Goal: Check status: Check status

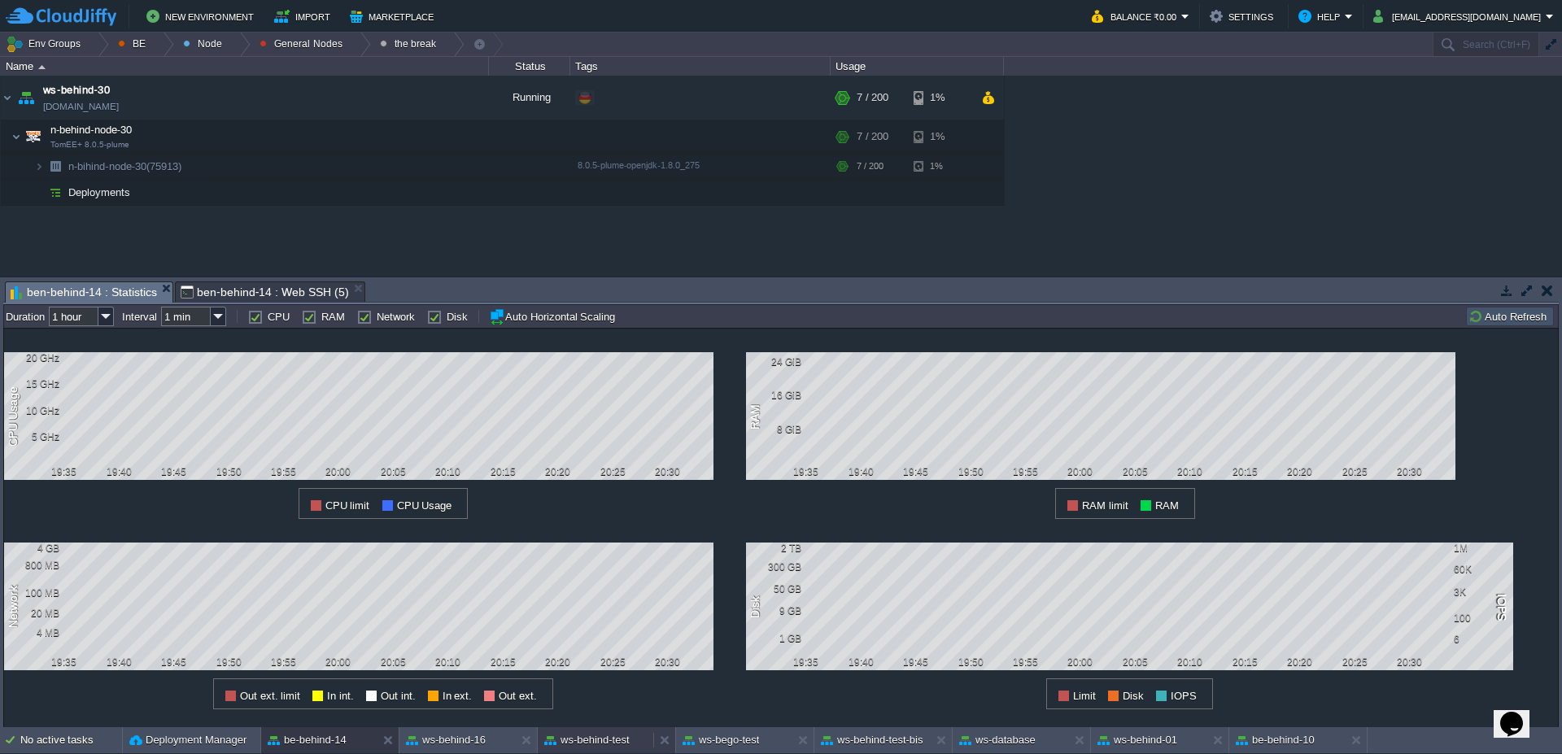
click at [636, 751] on div "ws-behind-test" at bounding box center [596, 740] width 116 height 26
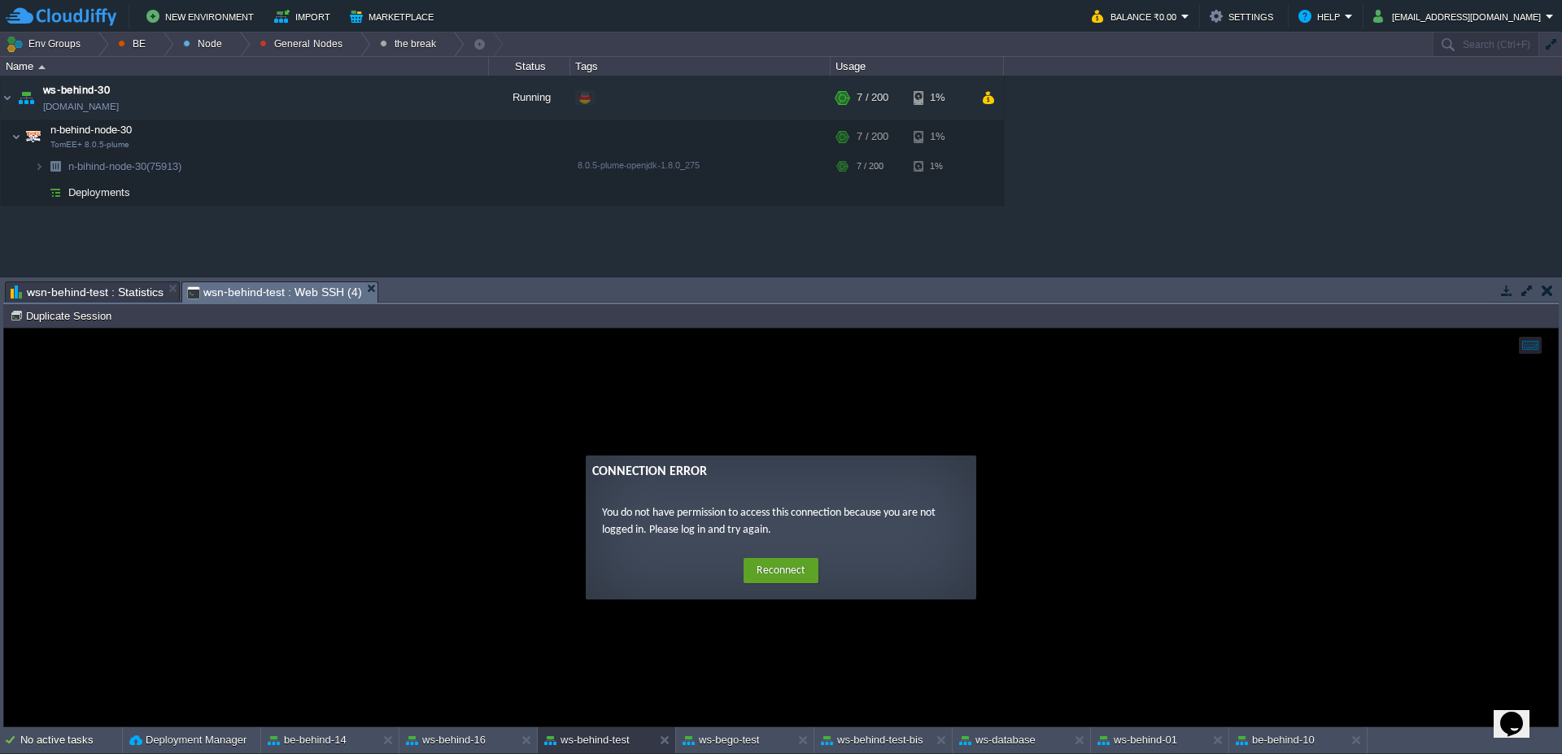
click at [78, 325] on div "n-behind-test (160326) Duplicate Session" at bounding box center [780, 316] width 1555 height 24
click at [812, 573] on button "Reconnect" at bounding box center [780, 571] width 75 height 26
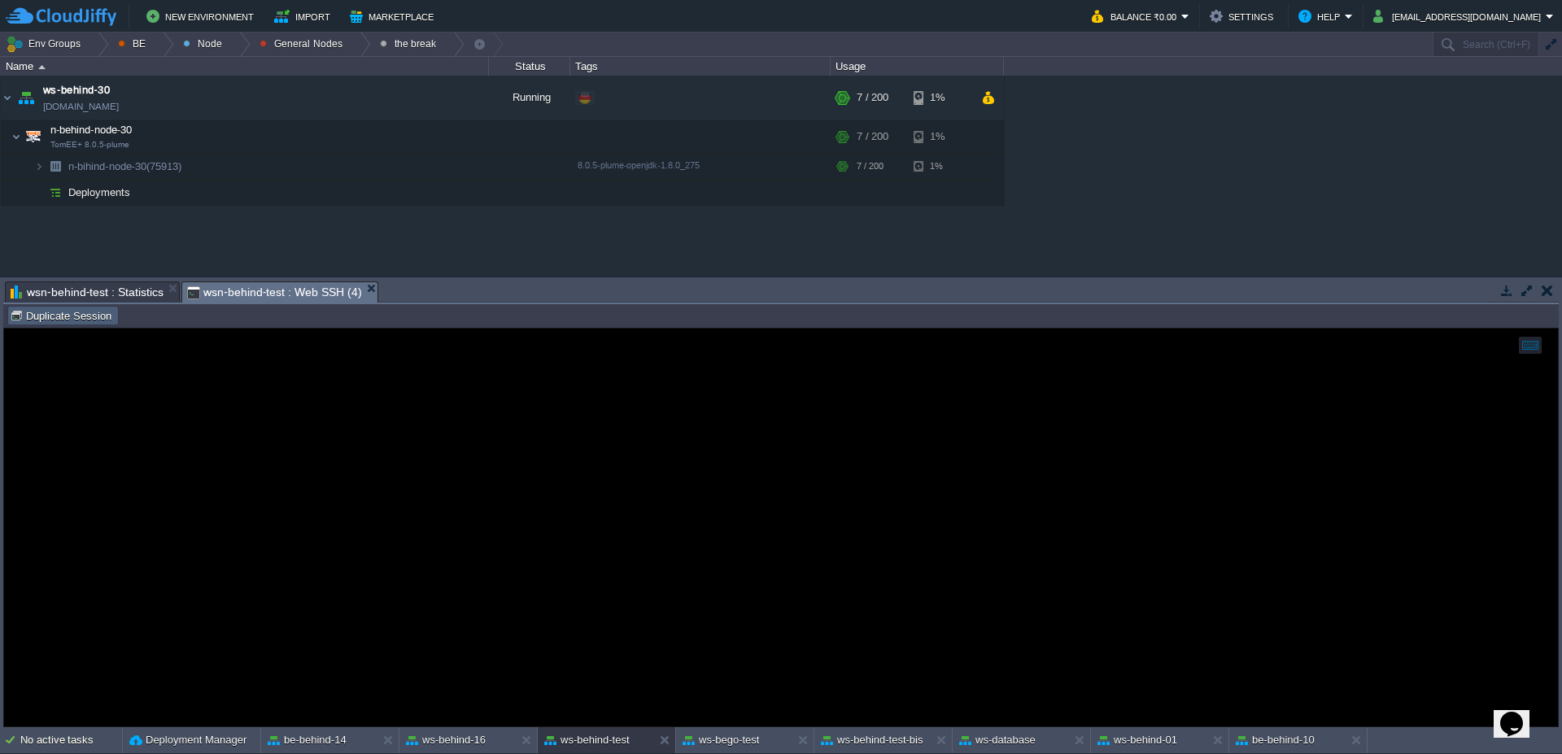
click at [63, 313] on button "Duplicate Session" at bounding box center [63, 315] width 107 height 15
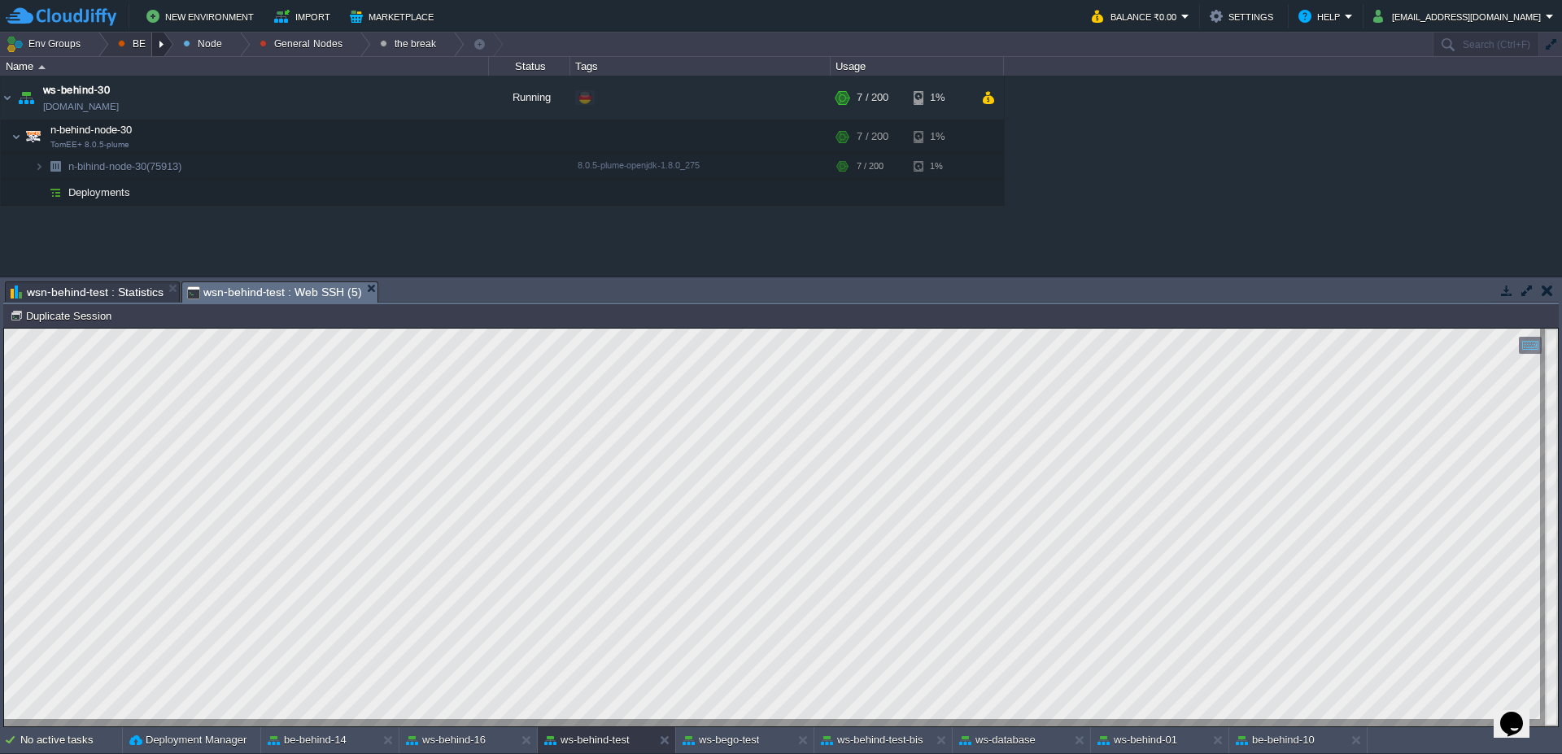
click at [168, 46] on div at bounding box center [163, 45] width 22 height 24
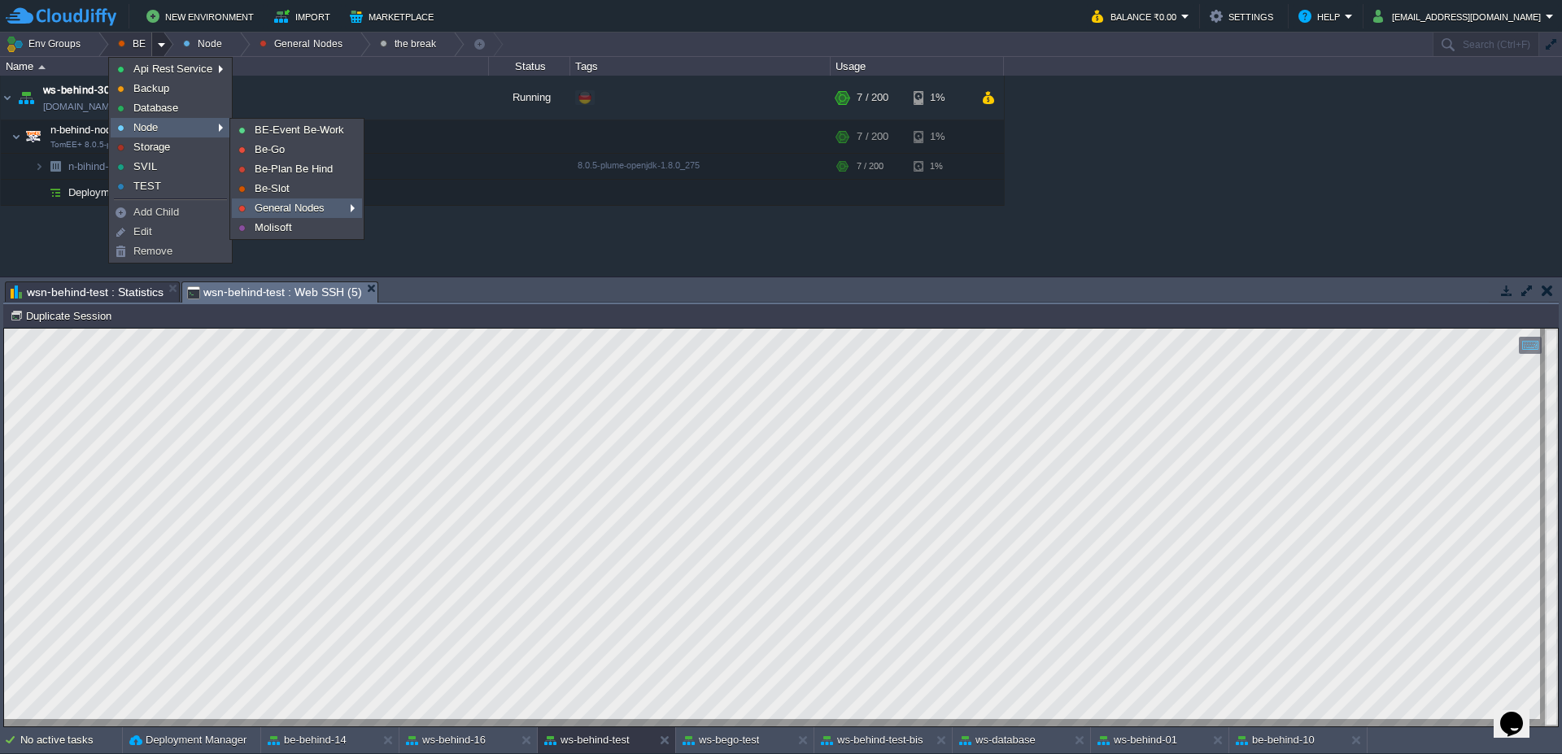
click at [289, 202] on span "General Nodes" at bounding box center [290, 208] width 70 height 12
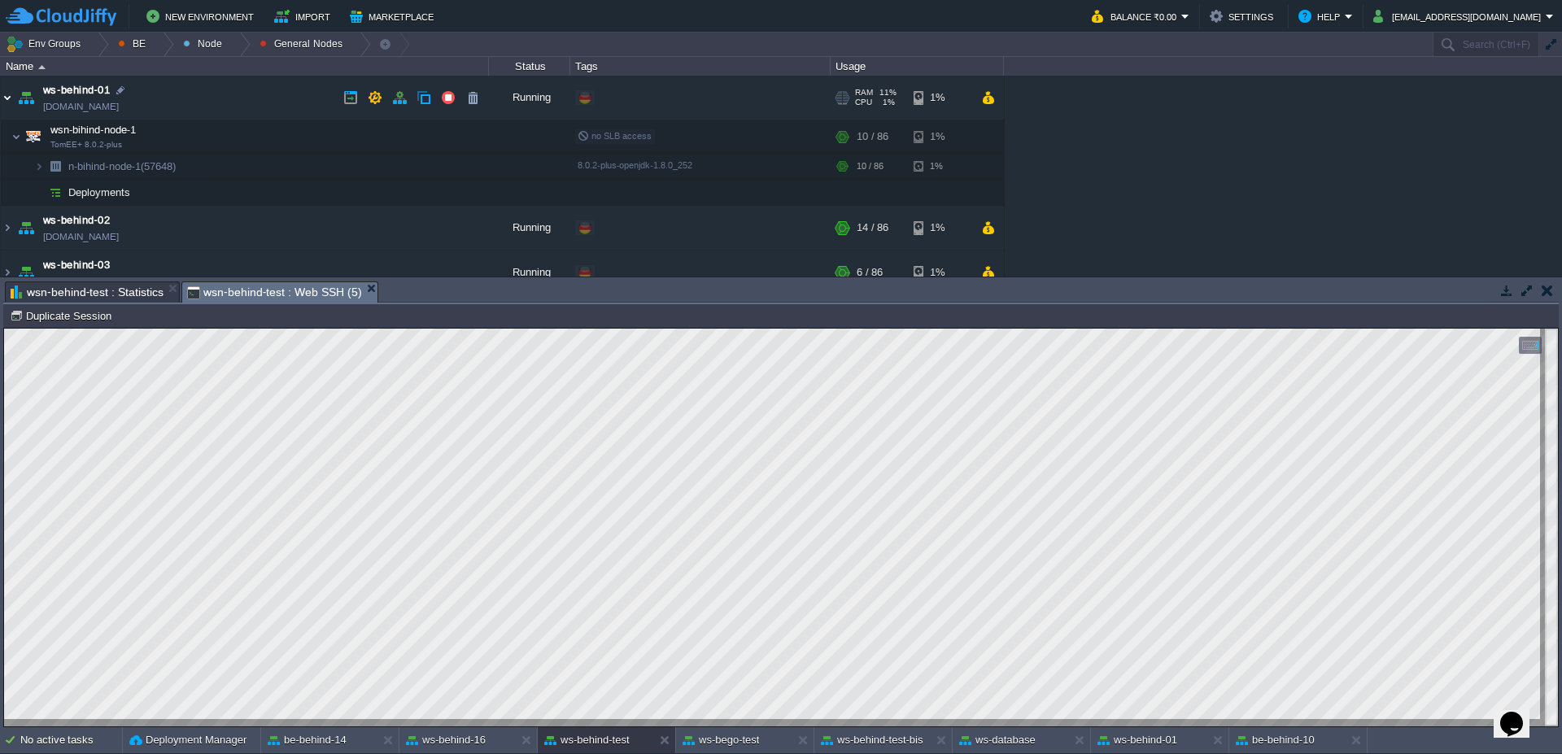
click at [7, 91] on img at bounding box center [7, 98] width 13 height 44
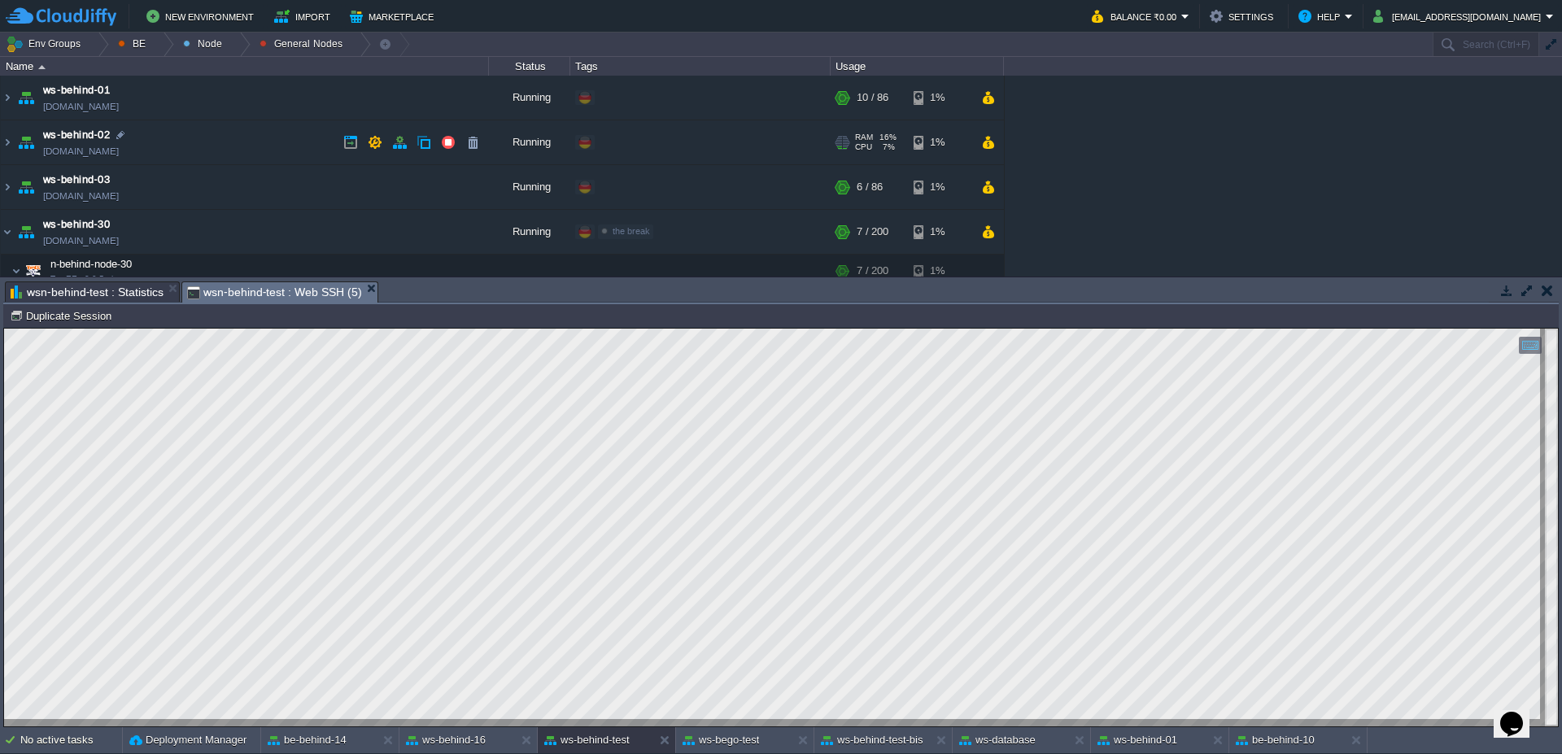
click at [15, 137] on img at bounding box center [26, 142] width 23 height 44
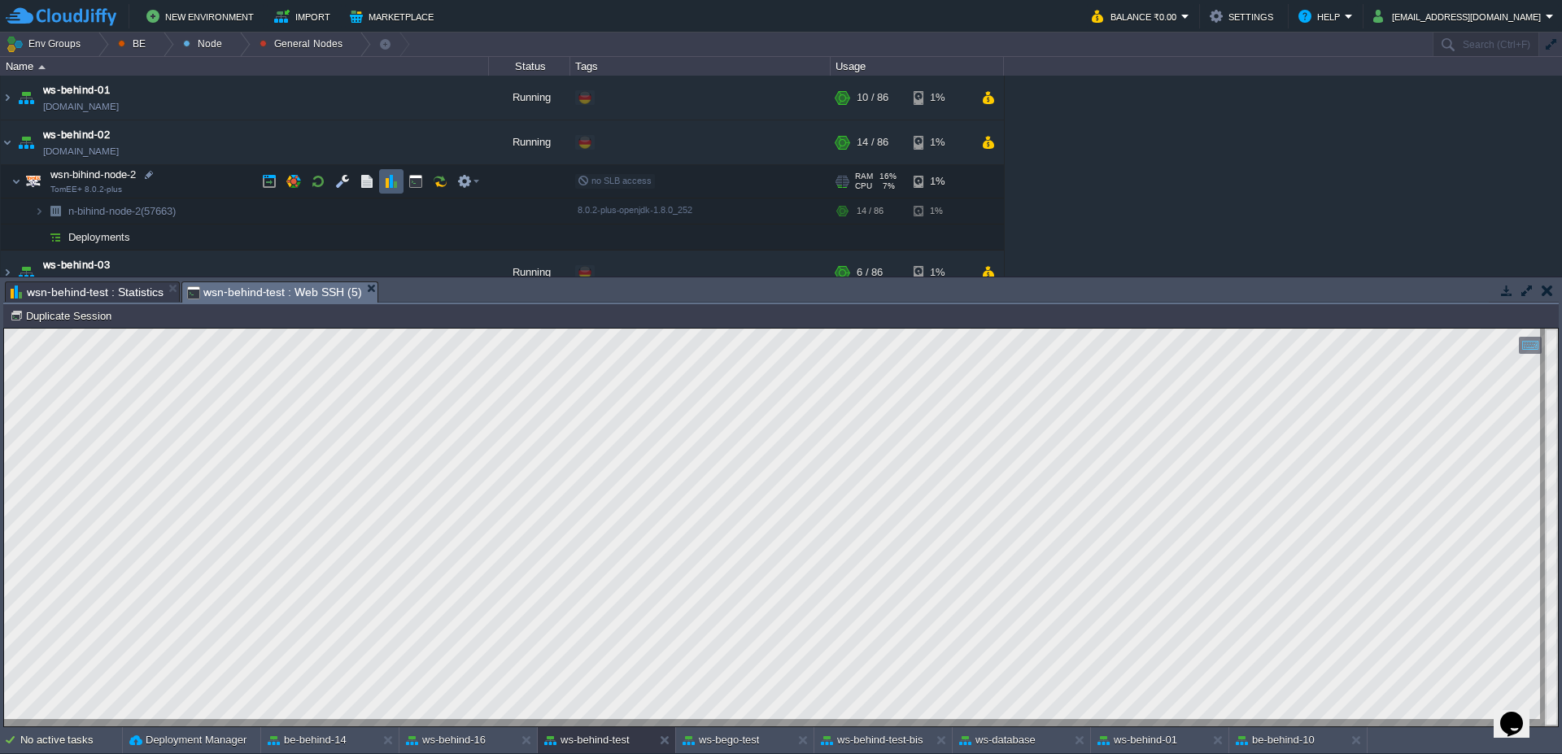
click at [394, 174] on button "button" at bounding box center [391, 181] width 15 height 15
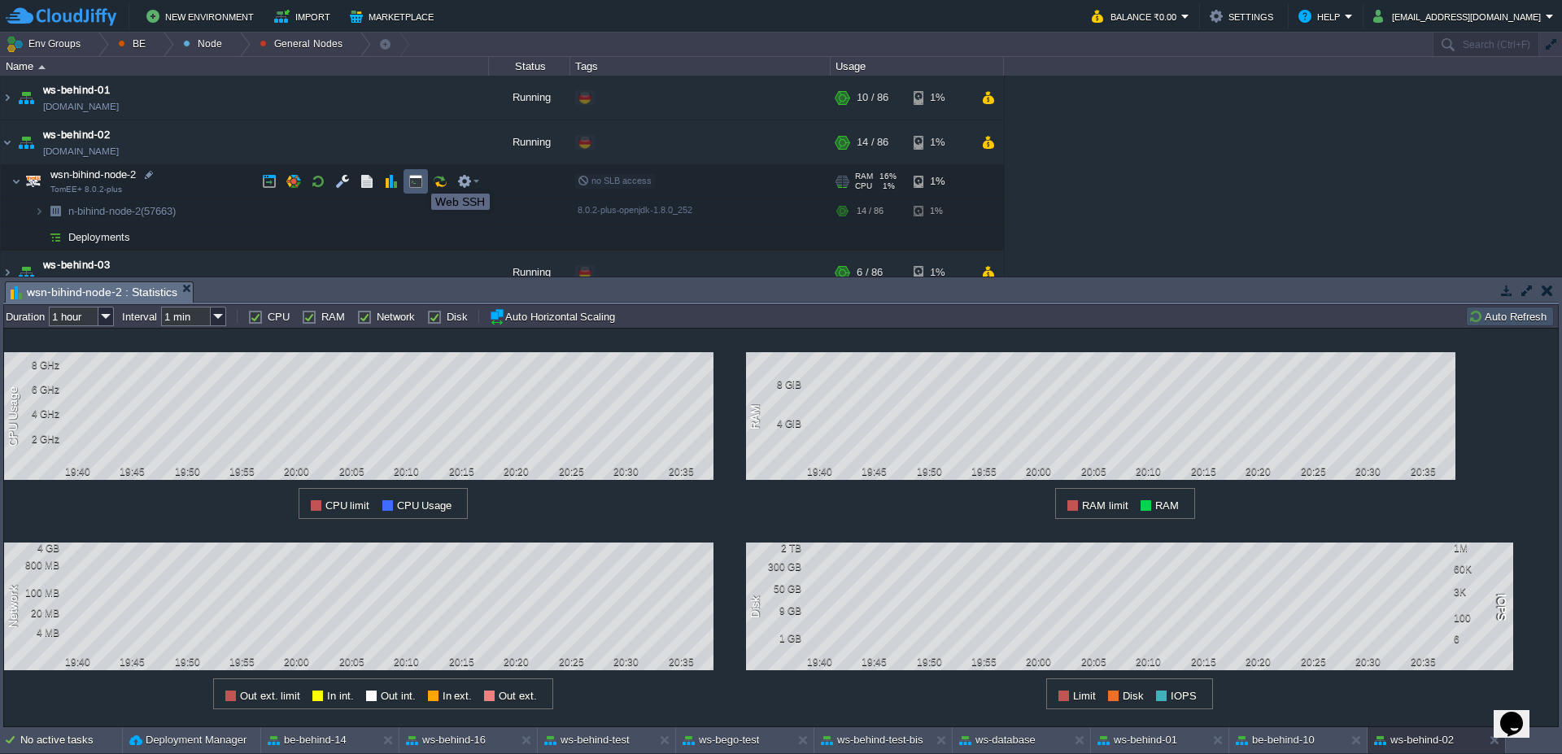
click at [419, 179] on button "button" at bounding box center [415, 181] width 15 height 15
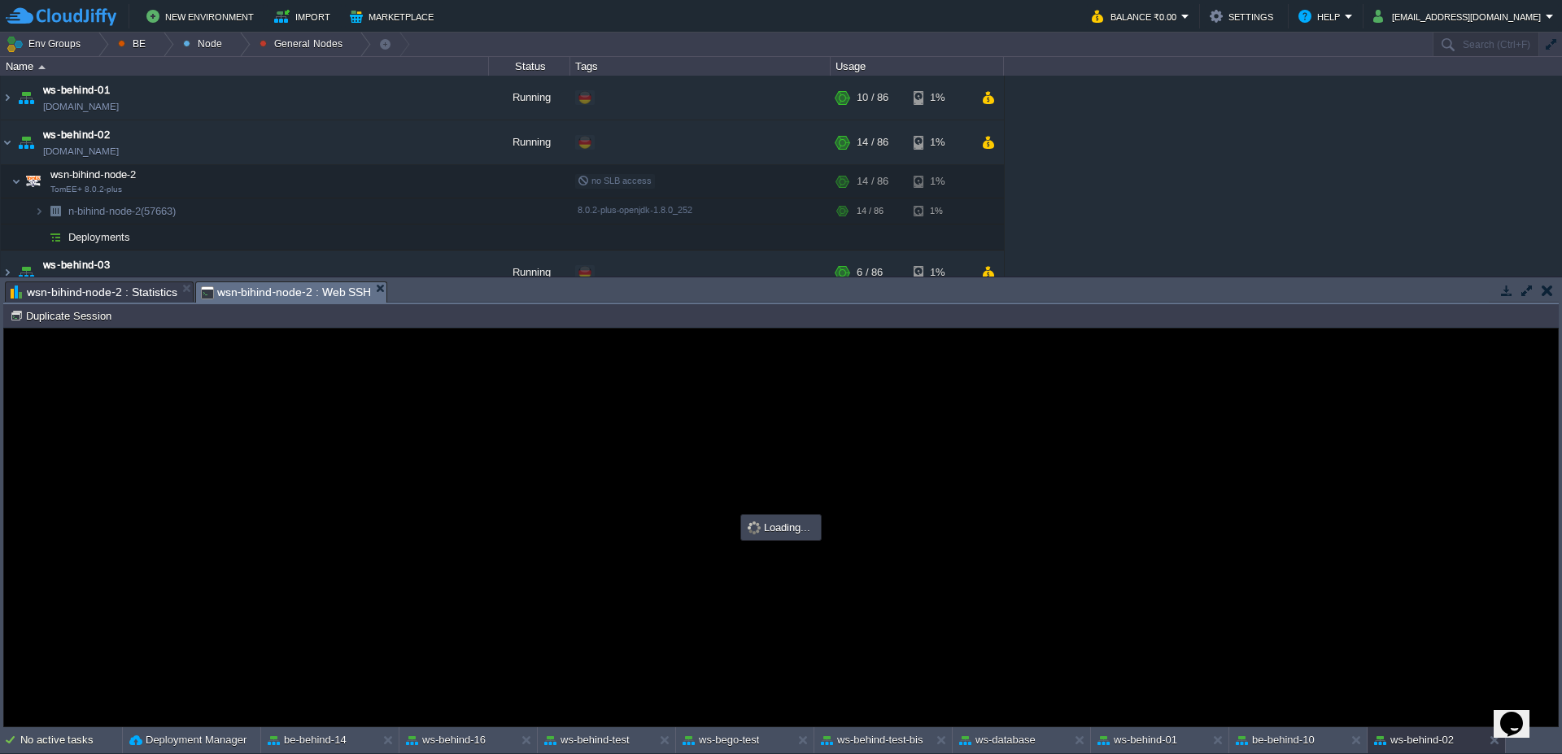
type input "#000000"
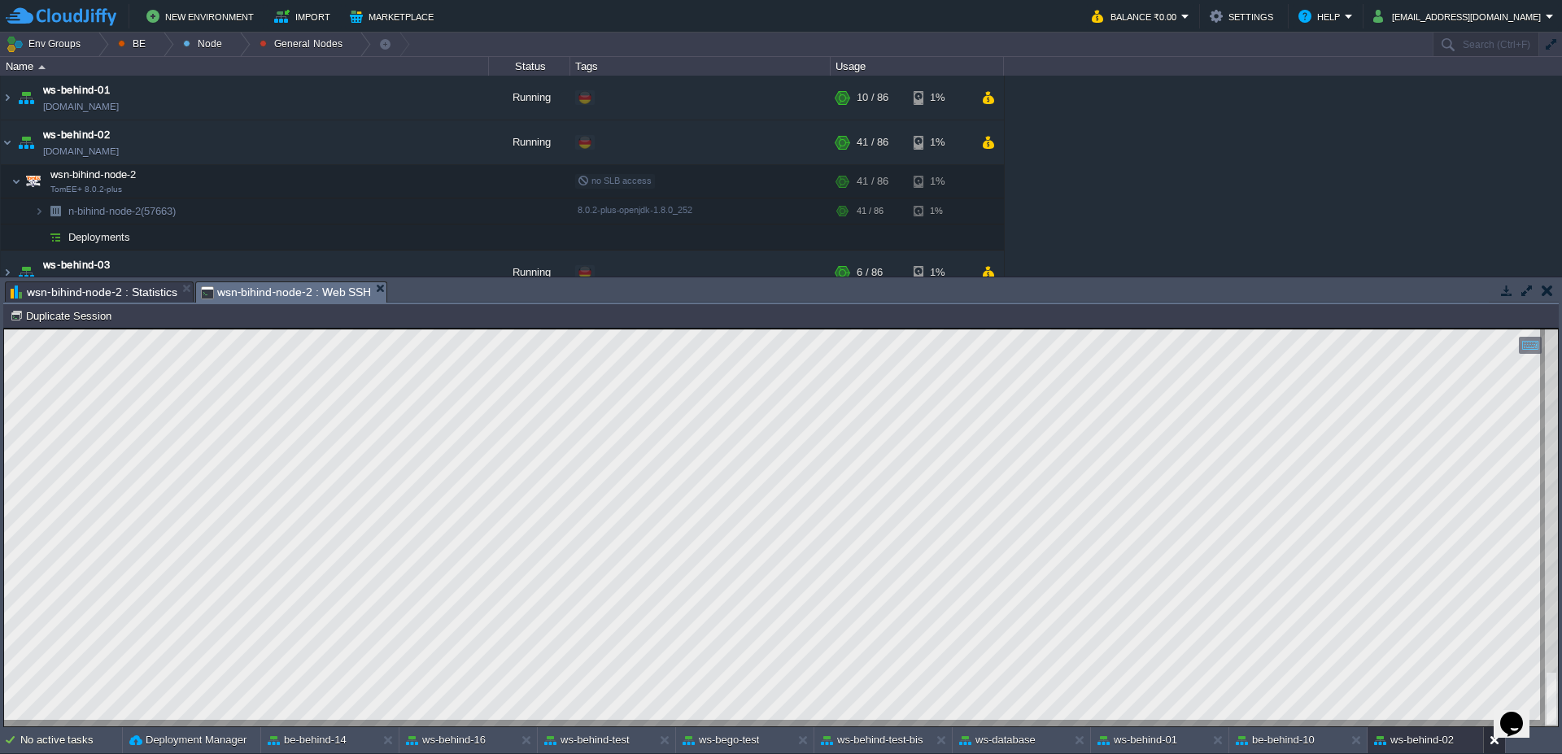
click at [1492, 748] on div at bounding box center [1494, 740] width 22 height 26
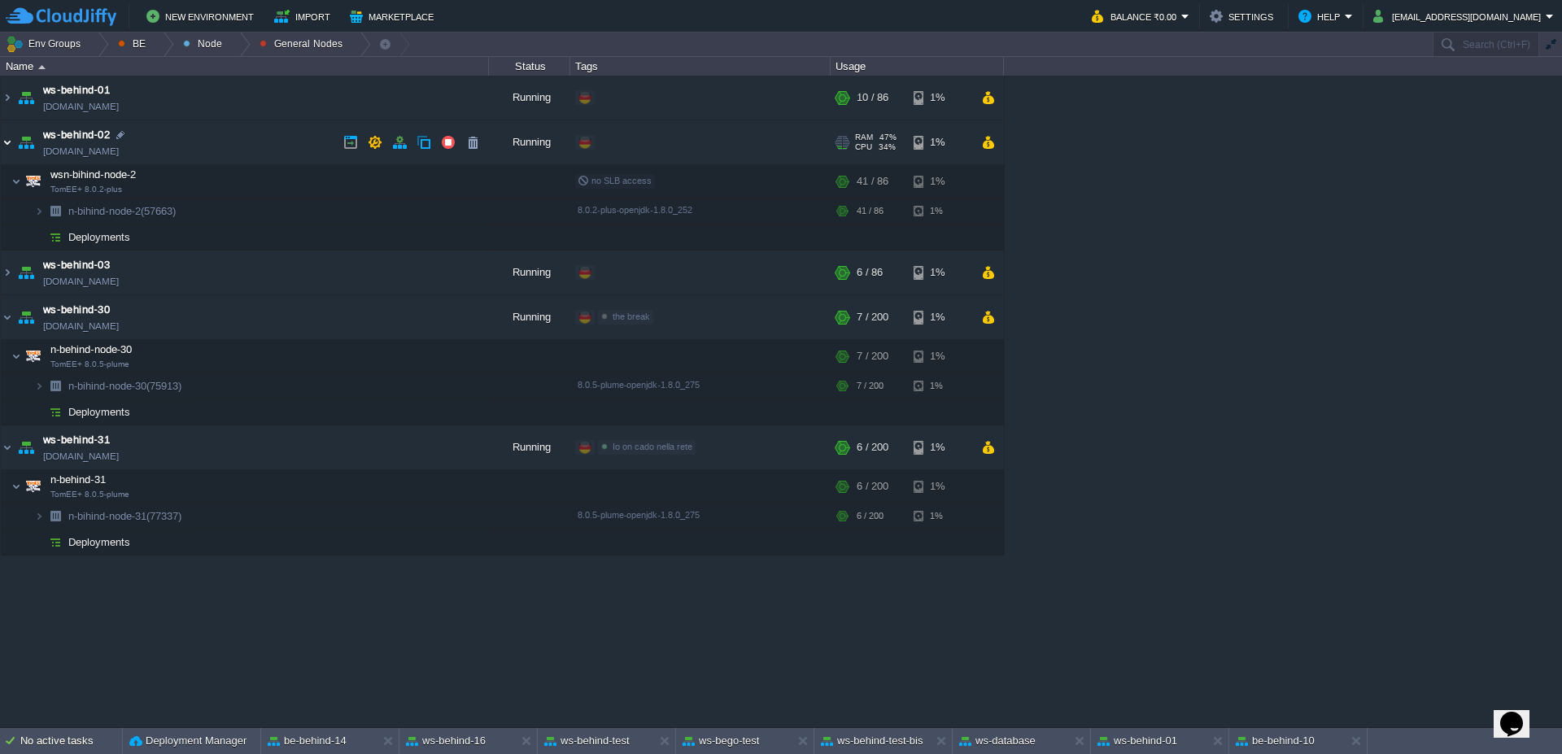
click at [2, 143] on img at bounding box center [7, 142] width 13 height 44
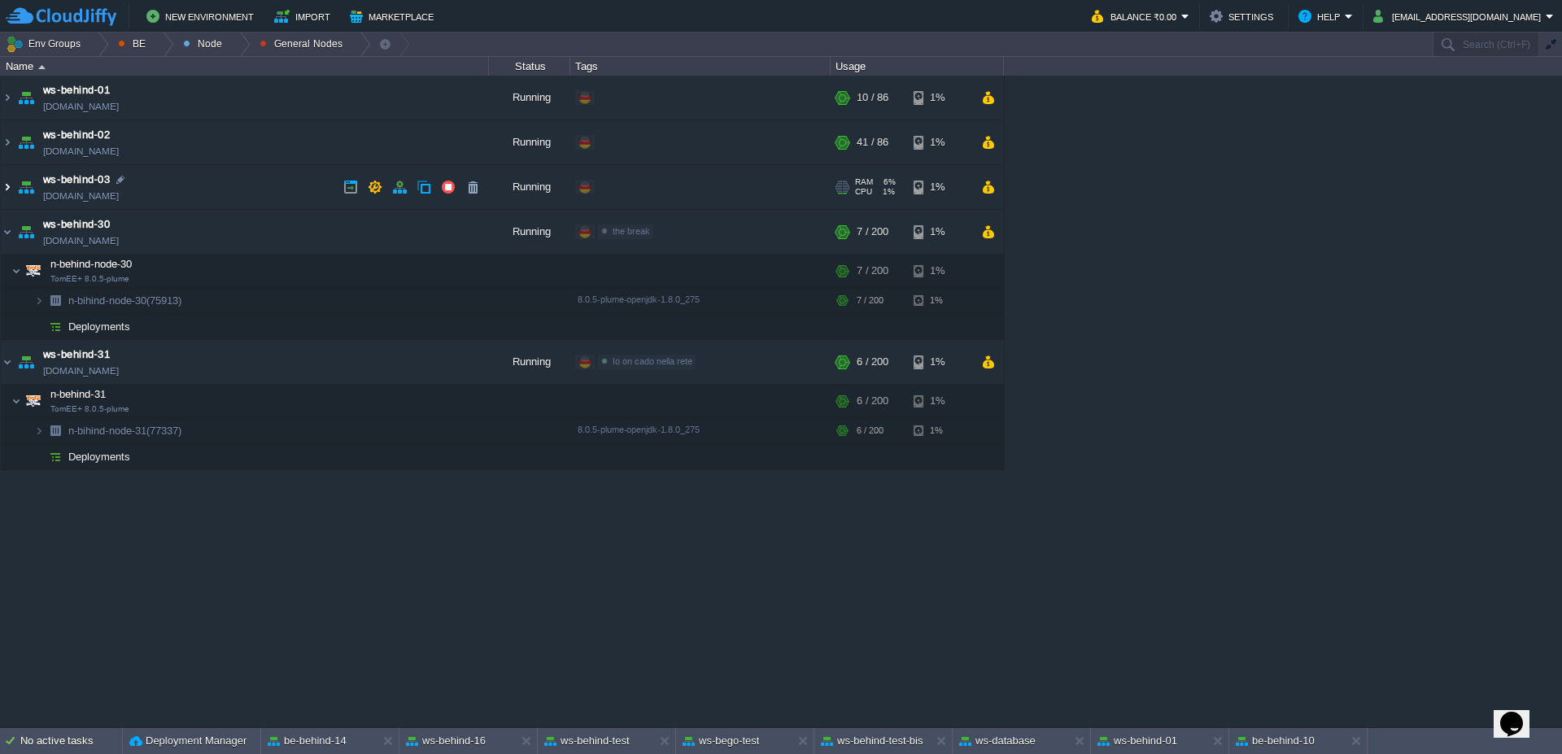
click at [3, 192] on img at bounding box center [7, 187] width 13 height 44
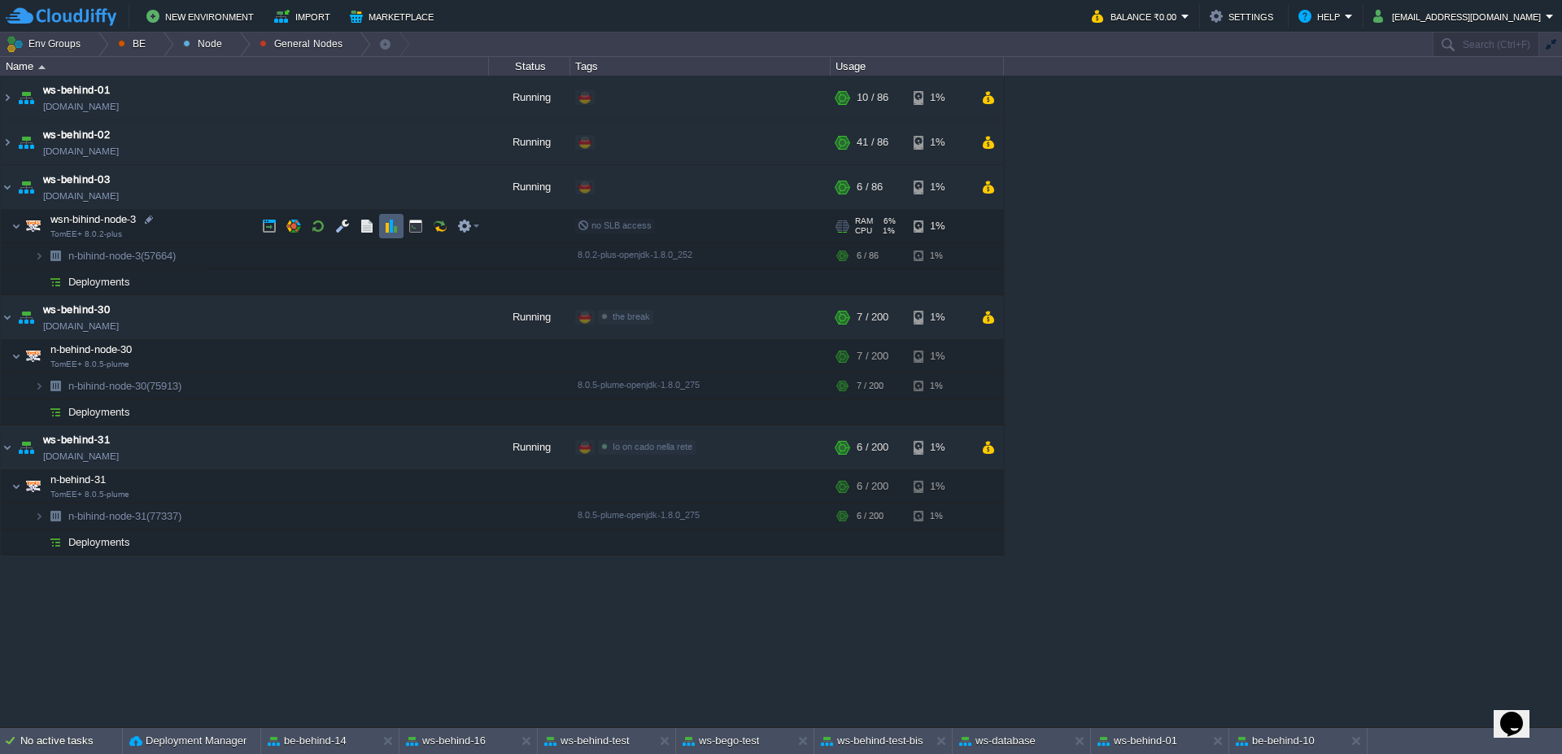
click at [390, 236] on td at bounding box center [391, 226] width 24 height 24
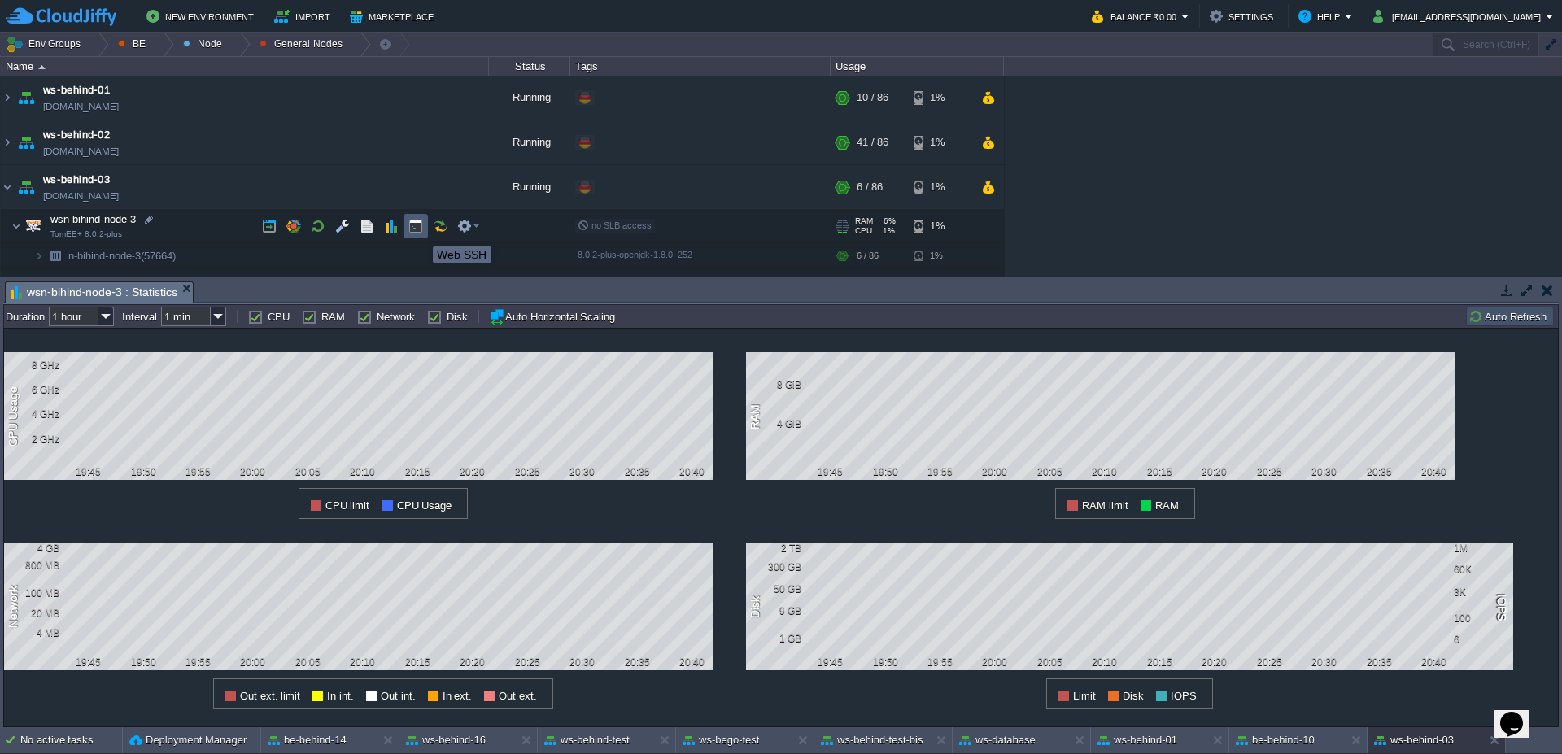
click at [421, 232] on button "button" at bounding box center [415, 226] width 15 height 15
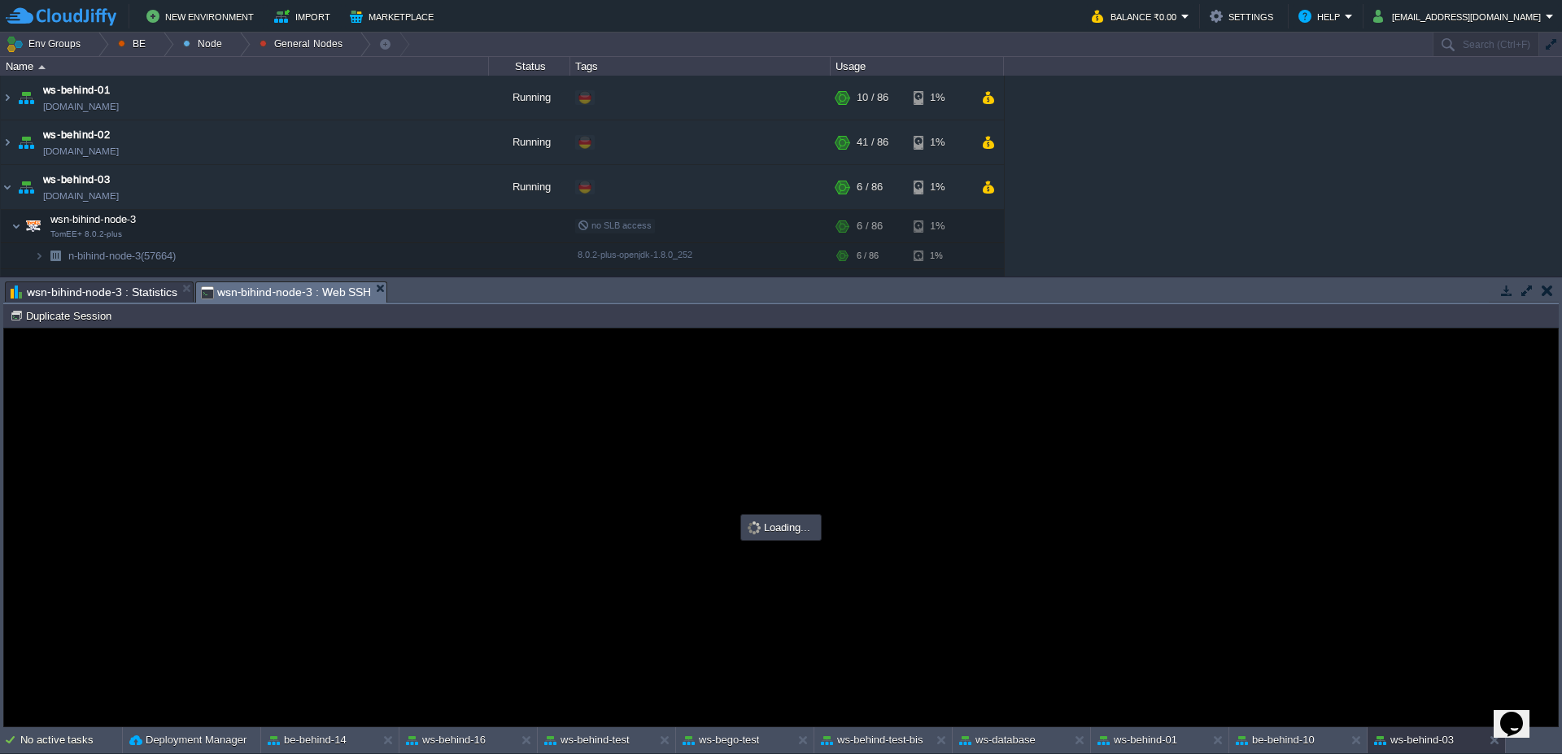
type input "#000000"
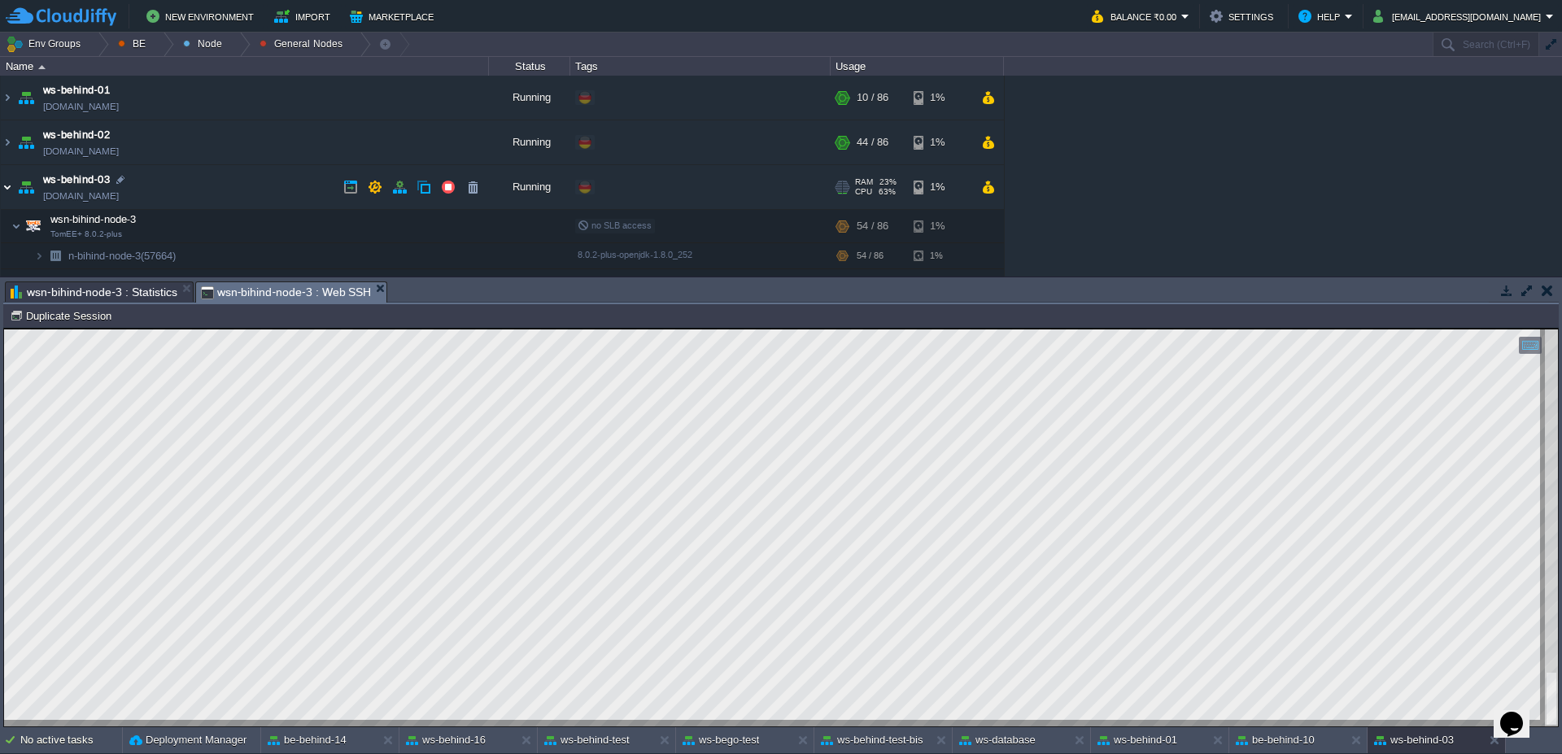
click at [1, 186] on img at bounding box center [7, 187] width 13 height 44
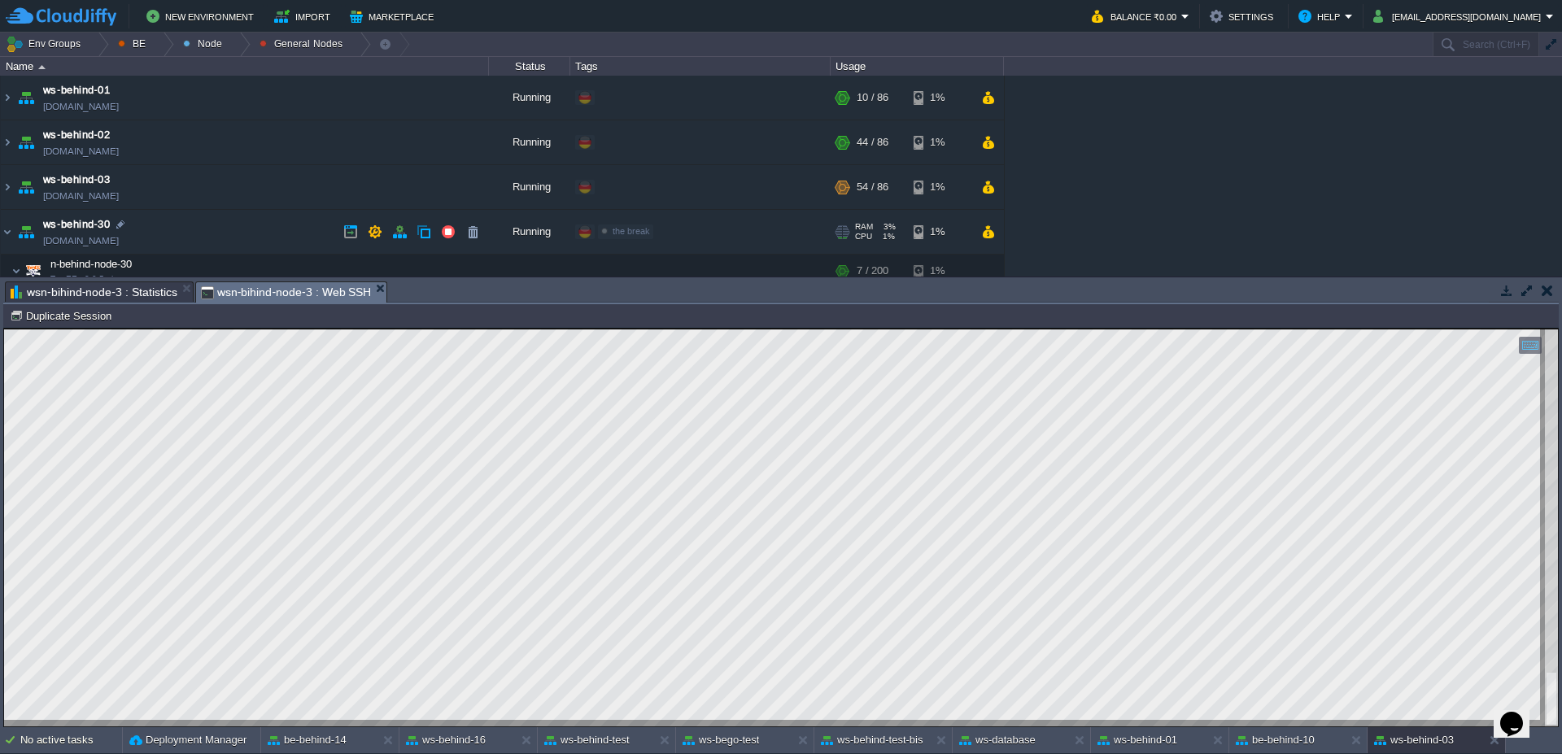
scroll to position [98, 0]
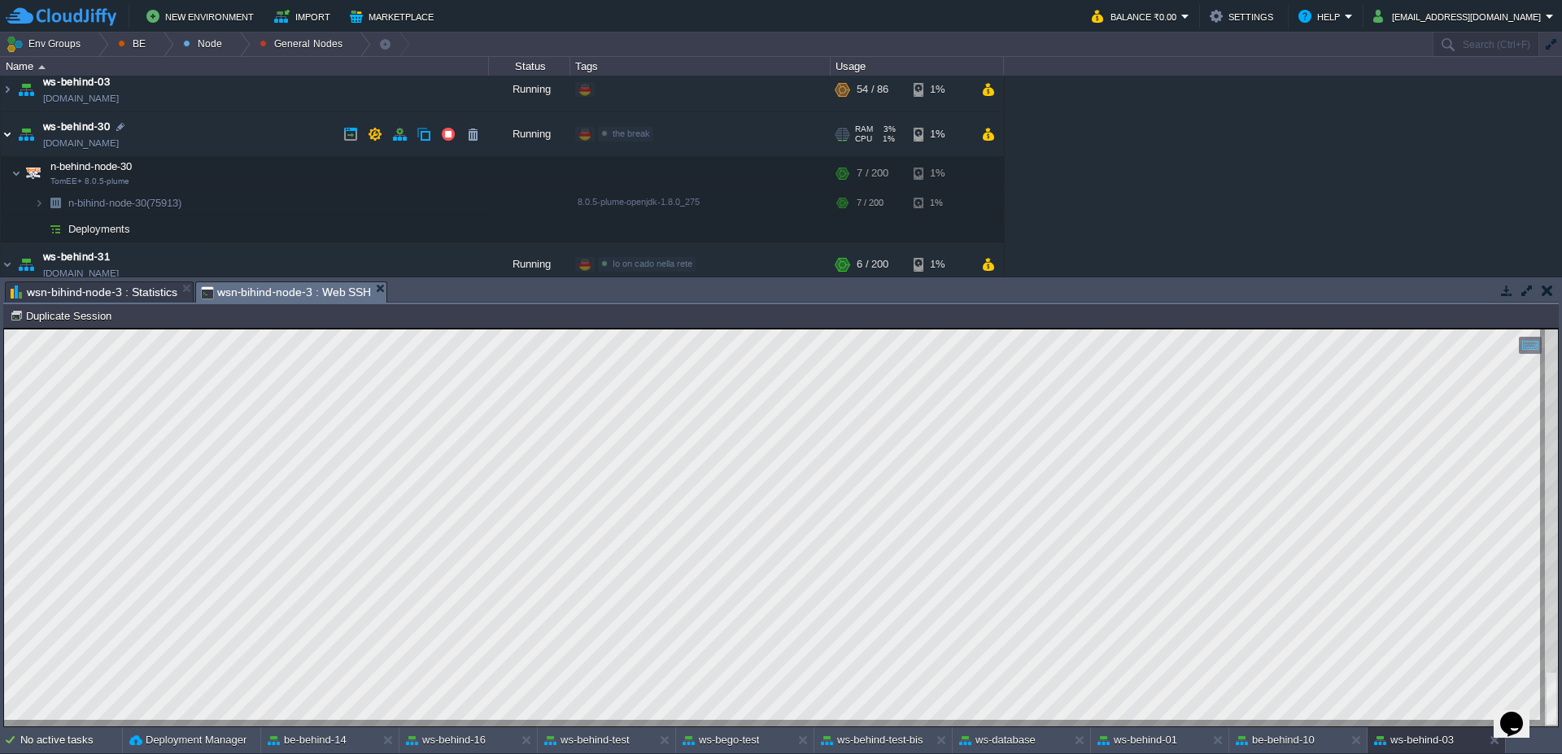
click at [8, 133] on img at bounding box center [7, 134] width 13 height 44
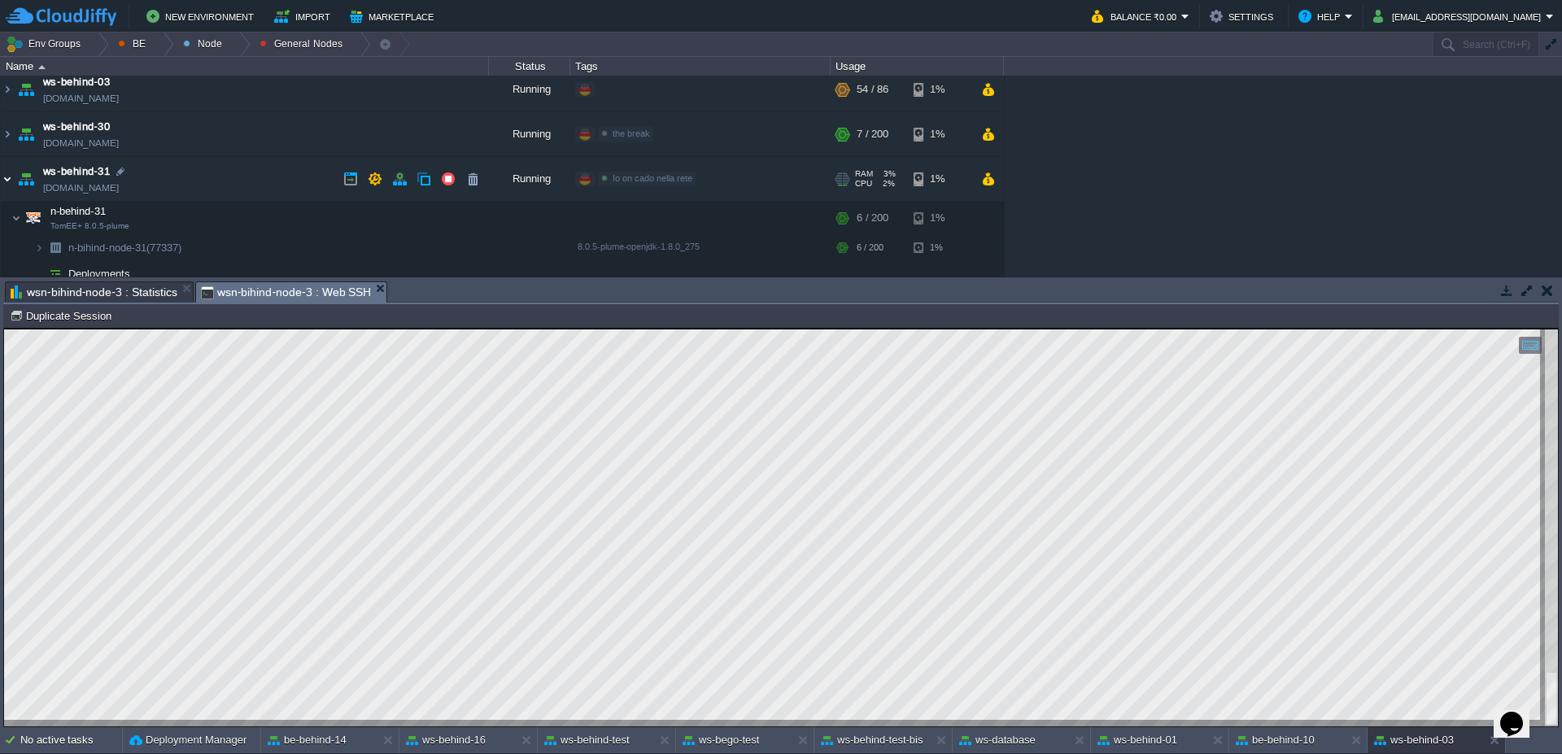
click at [10, 187] on img at bounding box center [7, 179] width 13 height 44
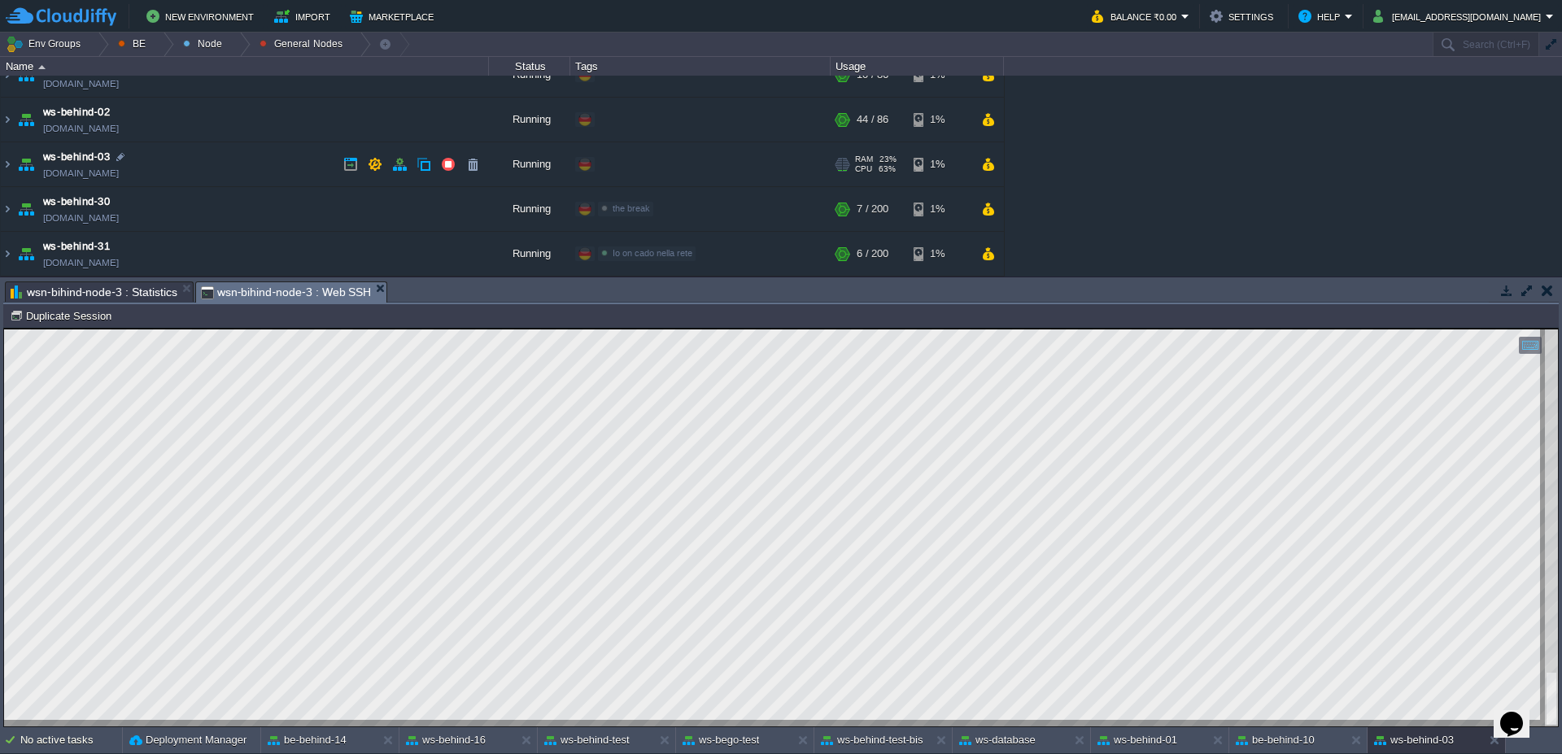
scroll to position [0, 0]
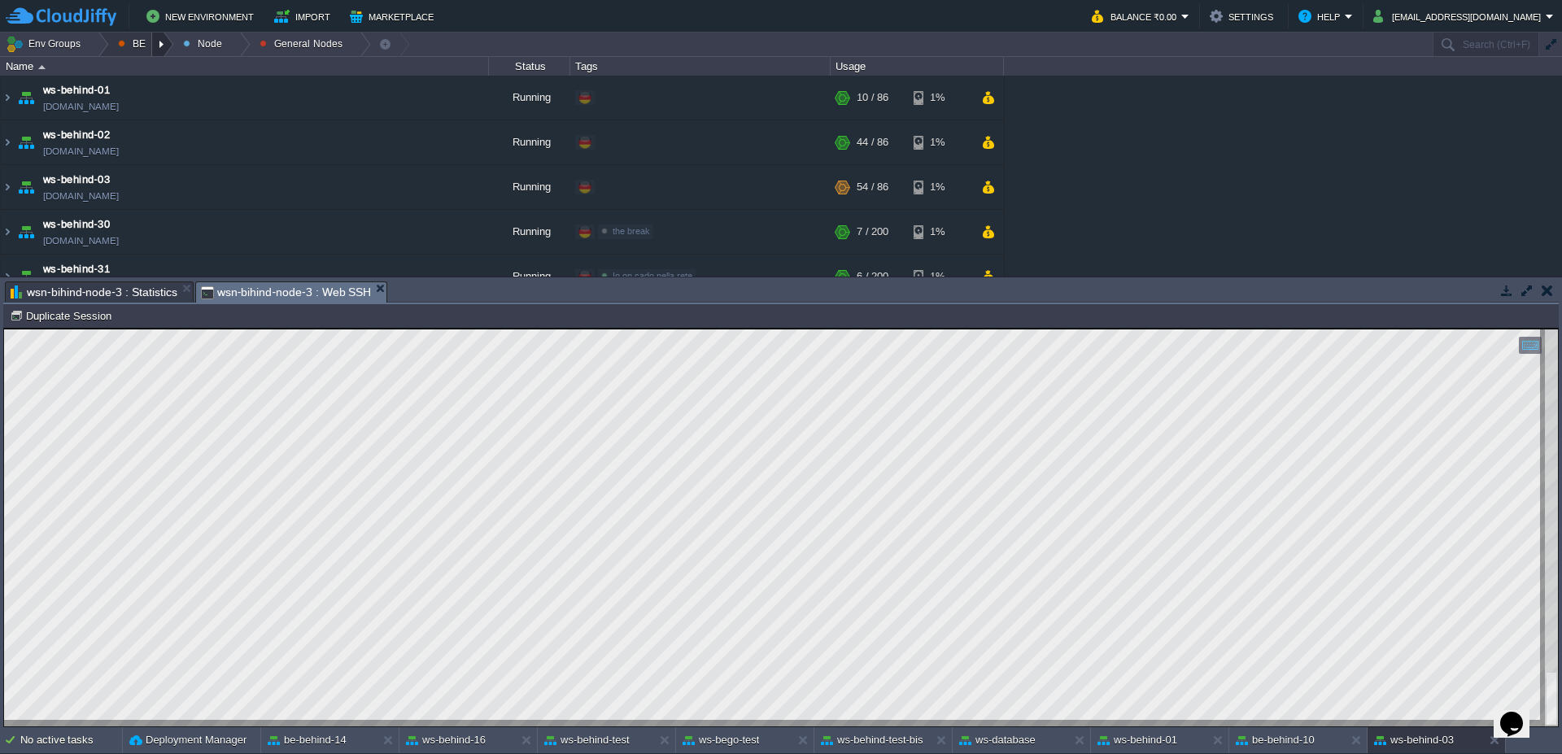
click at [168, 46] on div at bounding box center [163, 45] width 22 height 24
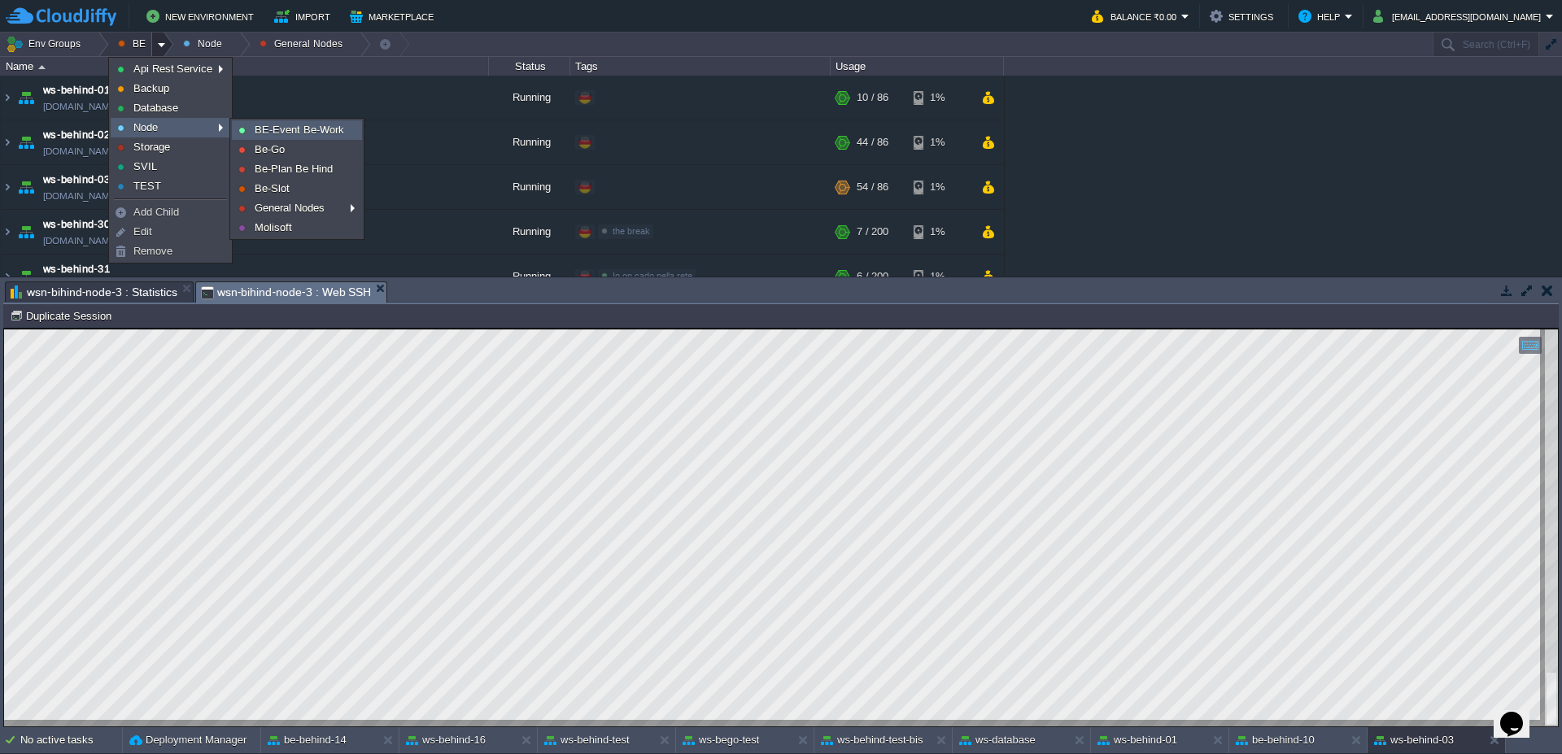
click at [289, 134] on span "BE-Event Be-Work" at bounding box center [299, 130] width 89 height 12
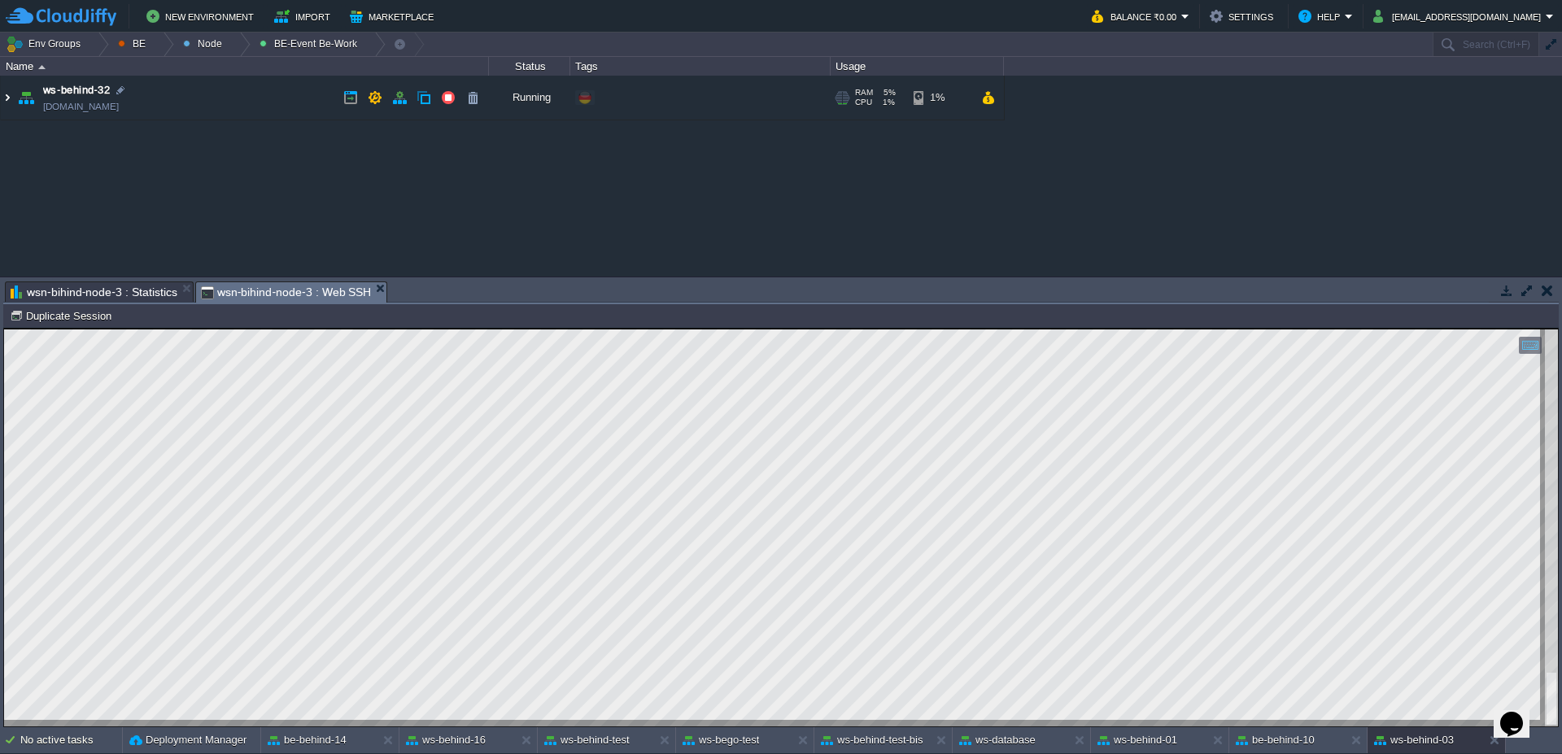
click at [1, 98] on img at bounding box center [7, 98] width 13 height 44
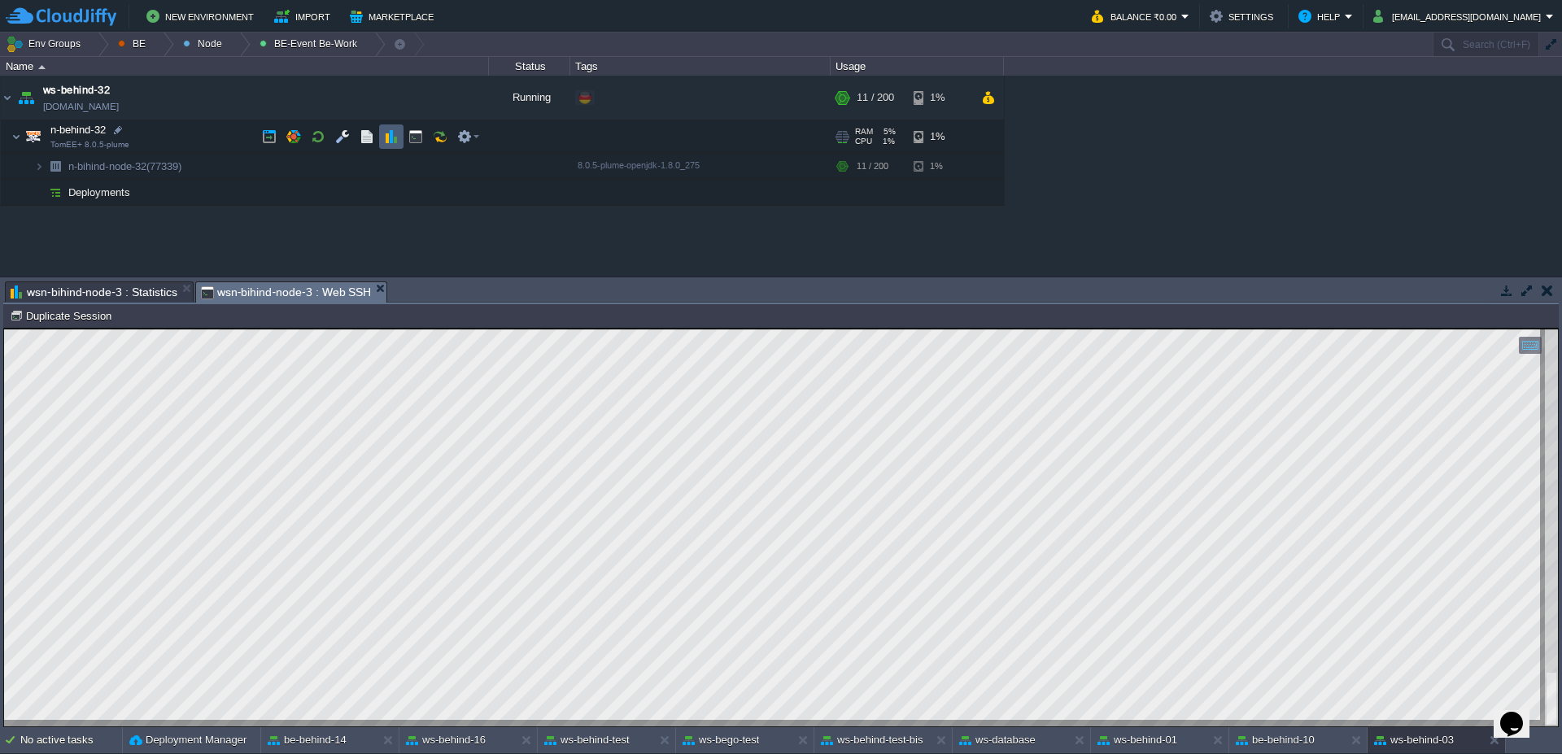
drag, startPoint x: 389, startPoint y: 144, endPoint x: 399, endPoint y: 141, distance: 11.1
click at [389, 144] on td at bounding box center [391, 136] width 24 height 24
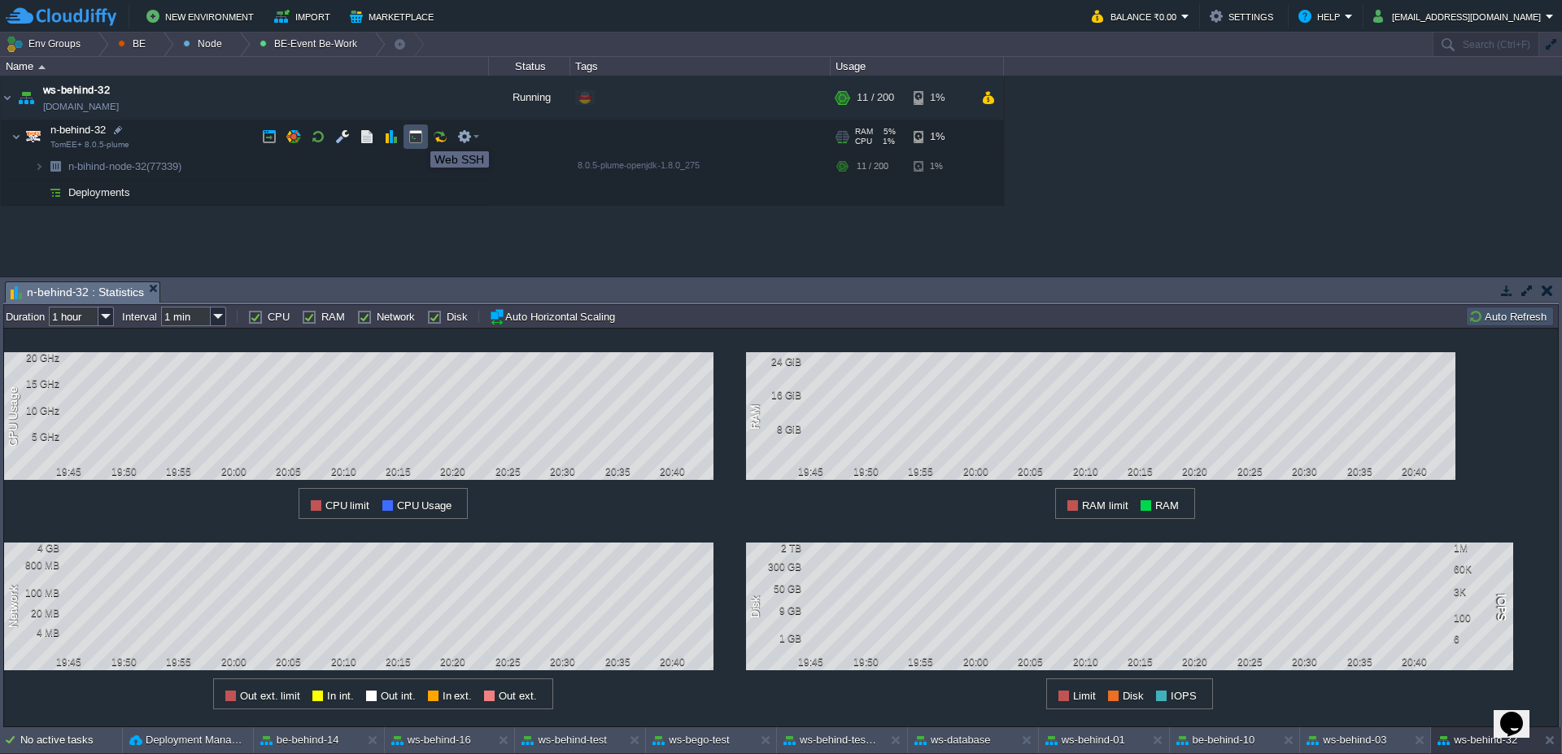
click at [418, 137] on button "button" at bounding box center [415, 136] width 15 height 15
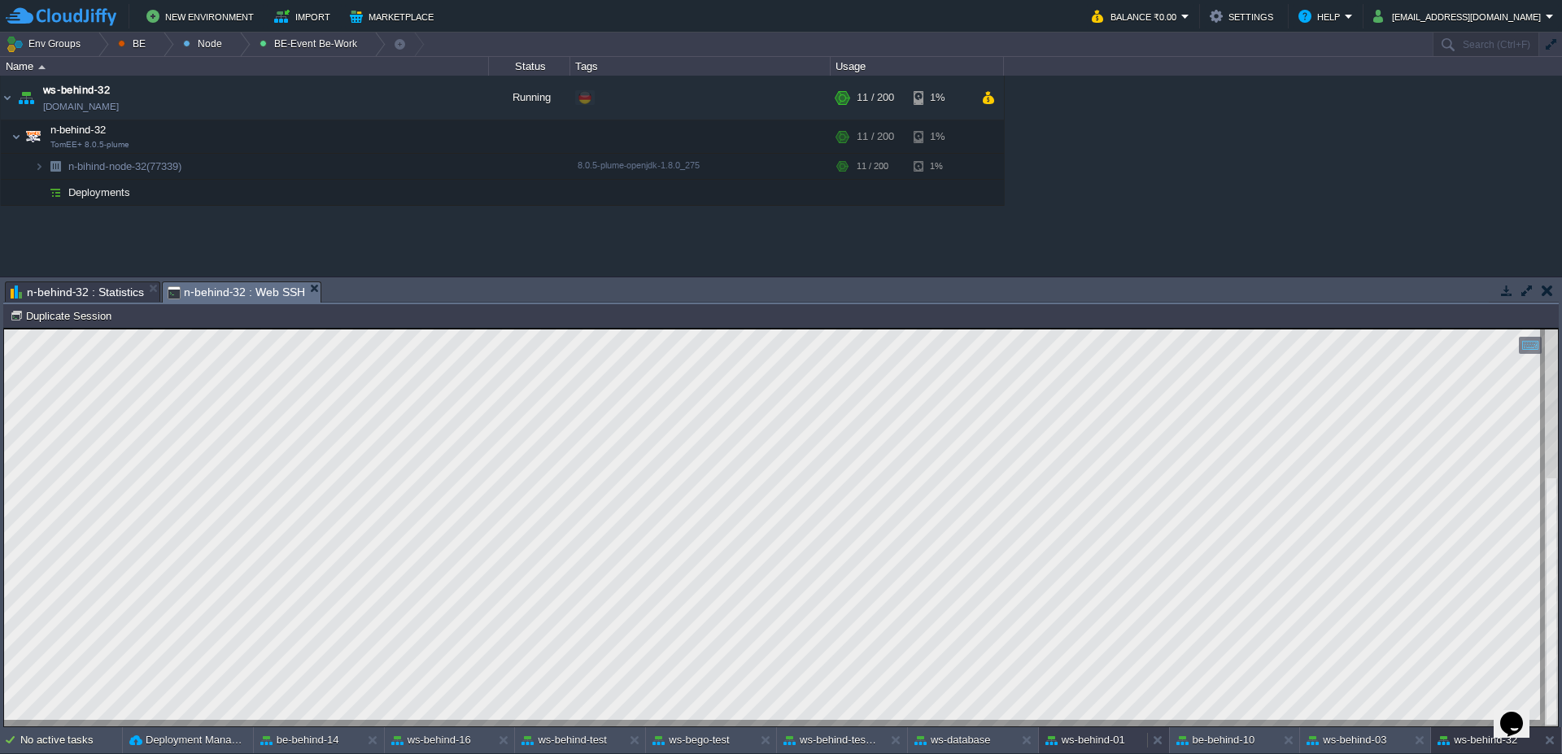
click at [1106, 743] on button "ws-behind-01" at bounding box center [1085, 740] width 80 height 16
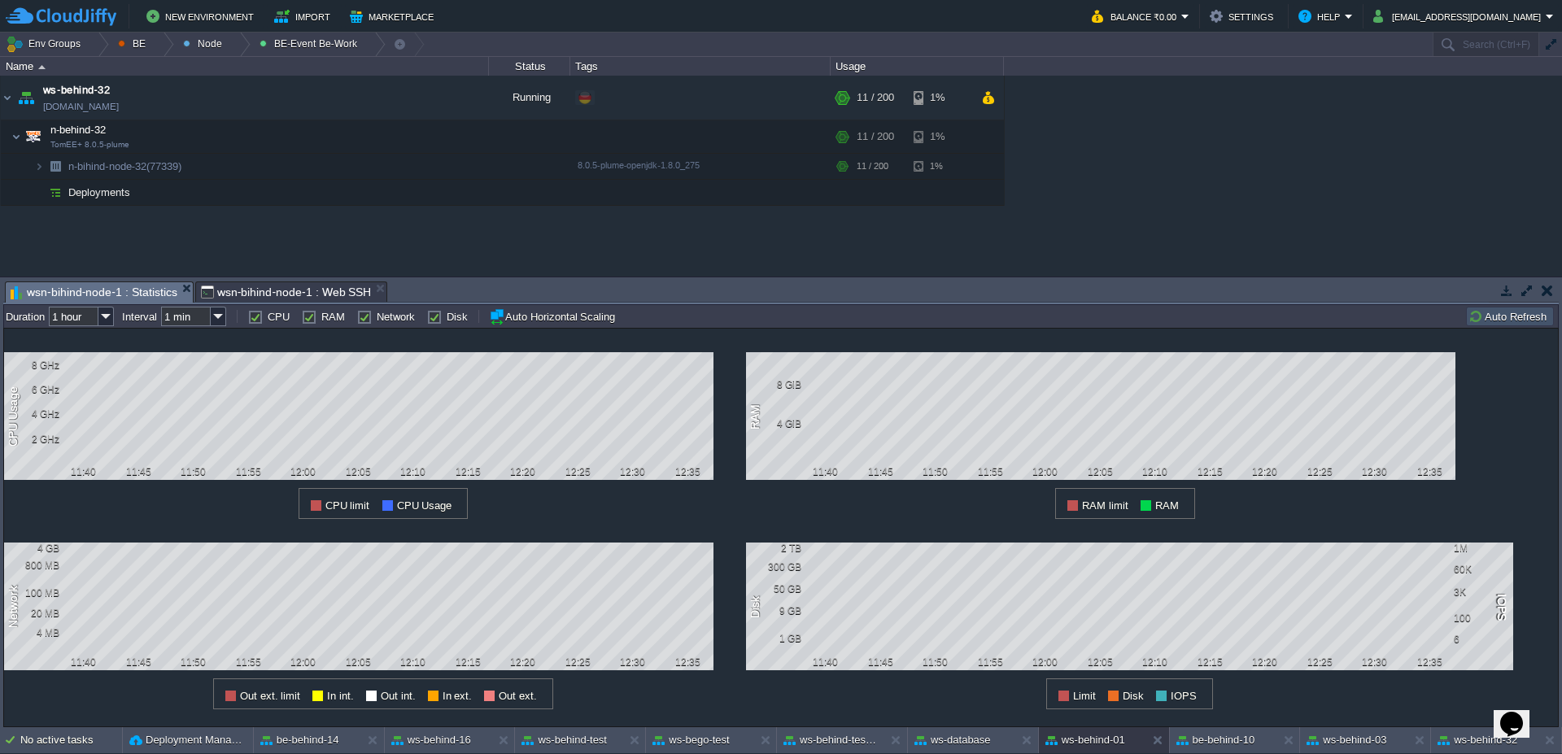
click at [1513, 322] on button "Auto Refresh" at bounding box center [1509, 316] width 83 height 15
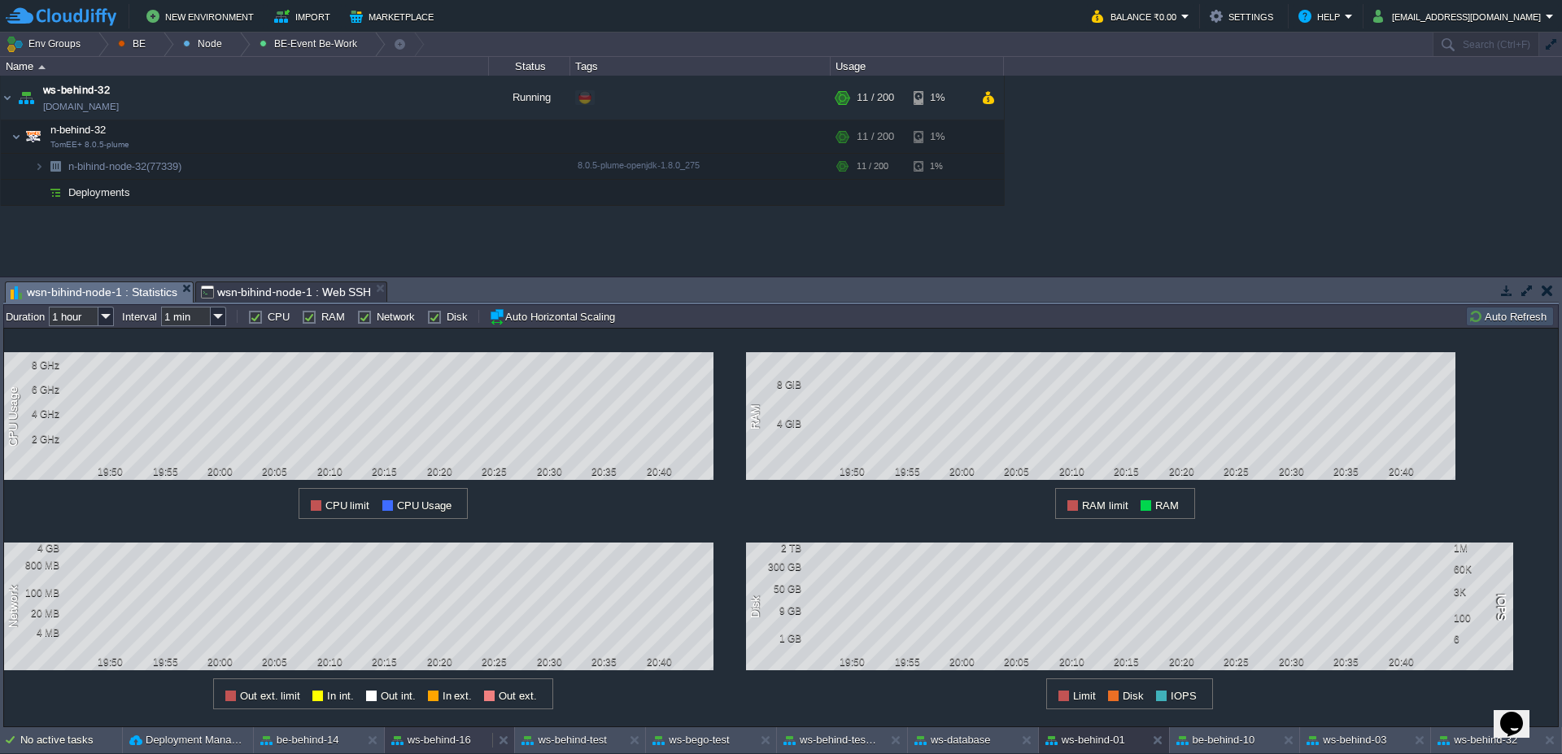
click at [439, 748] on div "ws-behind-16" at bounding box center [439, 740] width 108 height 26
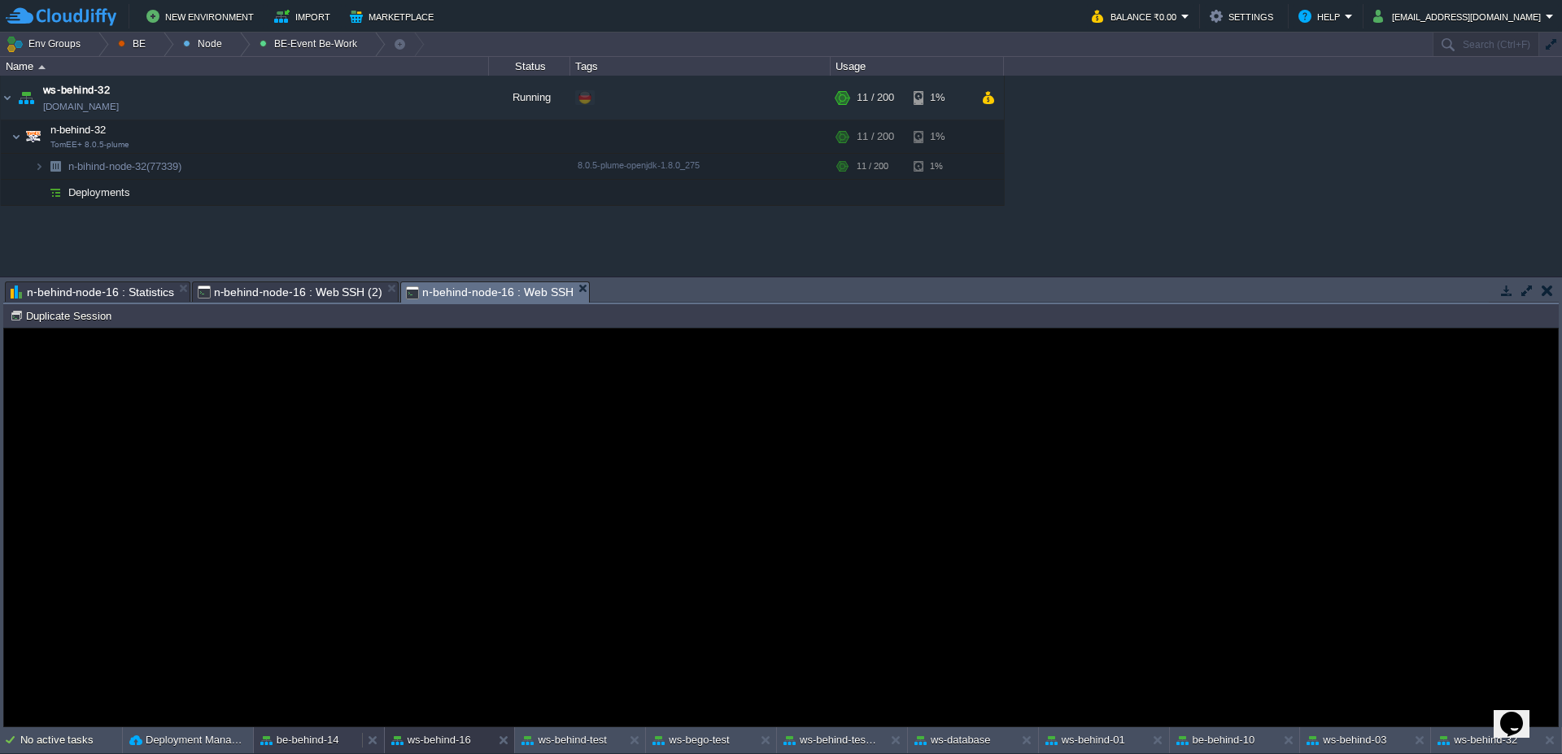
click at [319, 743] on button "be-behind-14" at bounding box center [299, 740] width 79 height 16
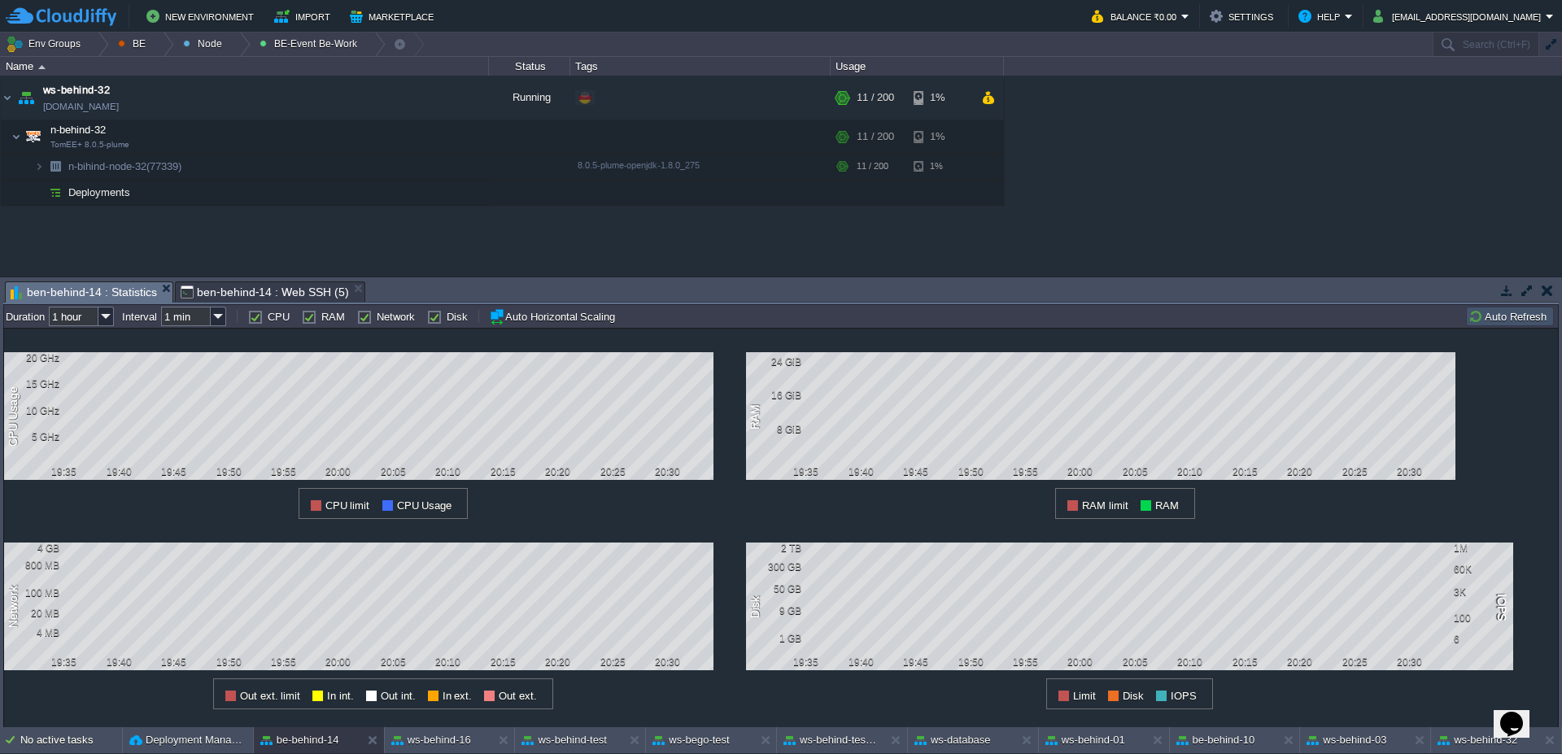
click at [1529, 314] on button "Auto Refresh" at bounding box center [1509, 316] width 83 height 15
click at [1358, 739] on button "ws-behind-03" at bounding box center [1346, 740] width 80 height 16
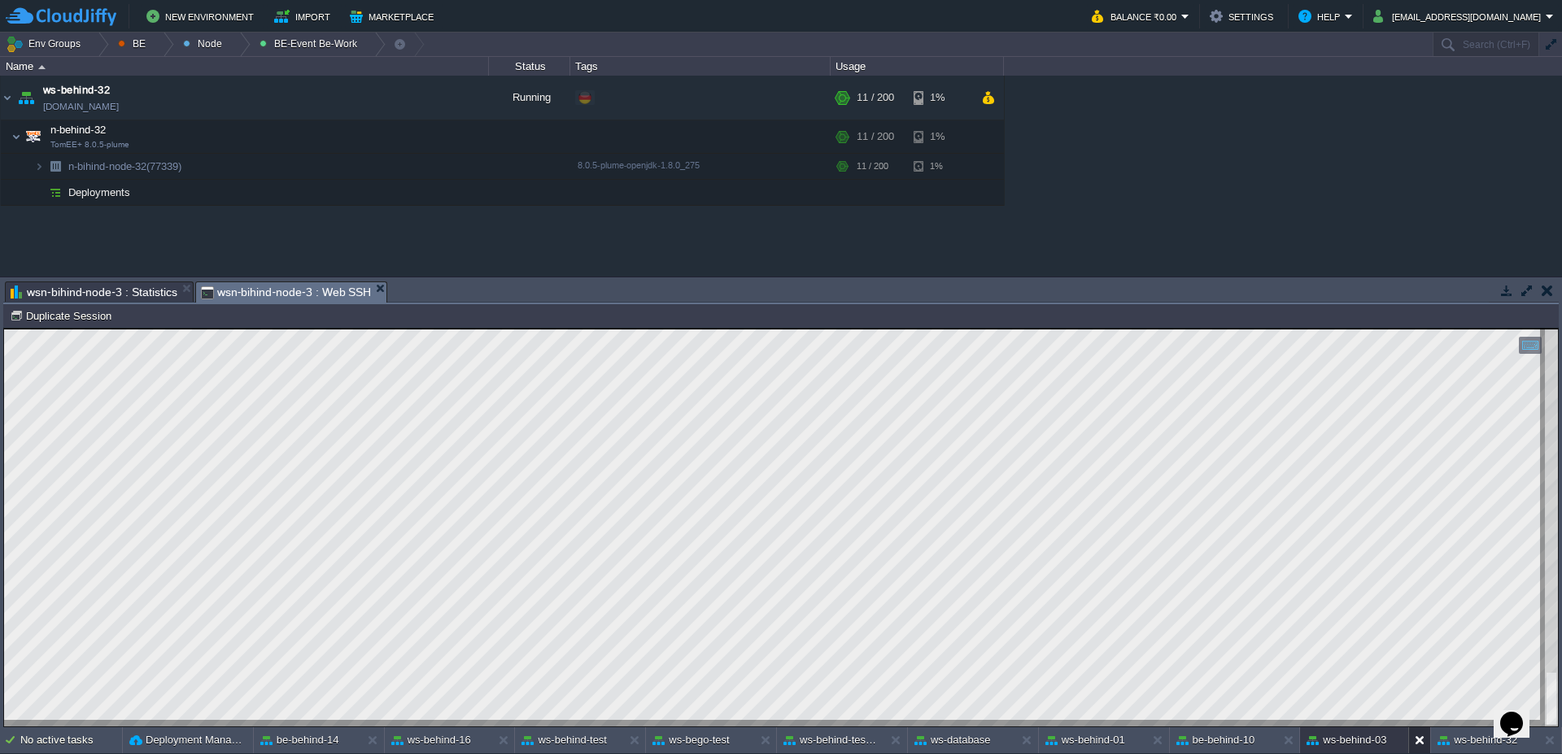
click at [1414, 743] on div at bounding box center [1419, 740] width 22 height 26
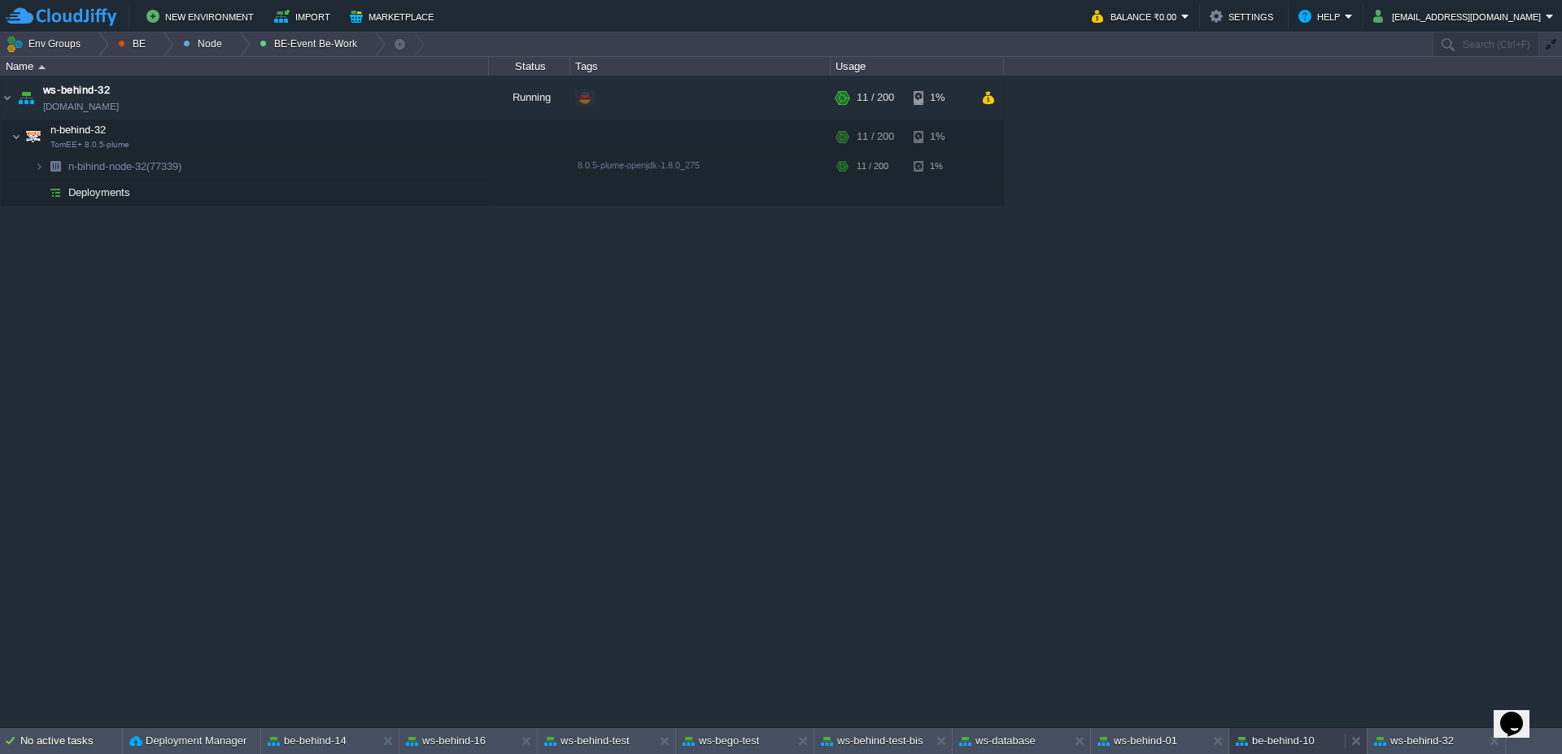
click at [1286, 744] on button "be-behind-10" at bounding box center [1275, 741] width 79 height 16
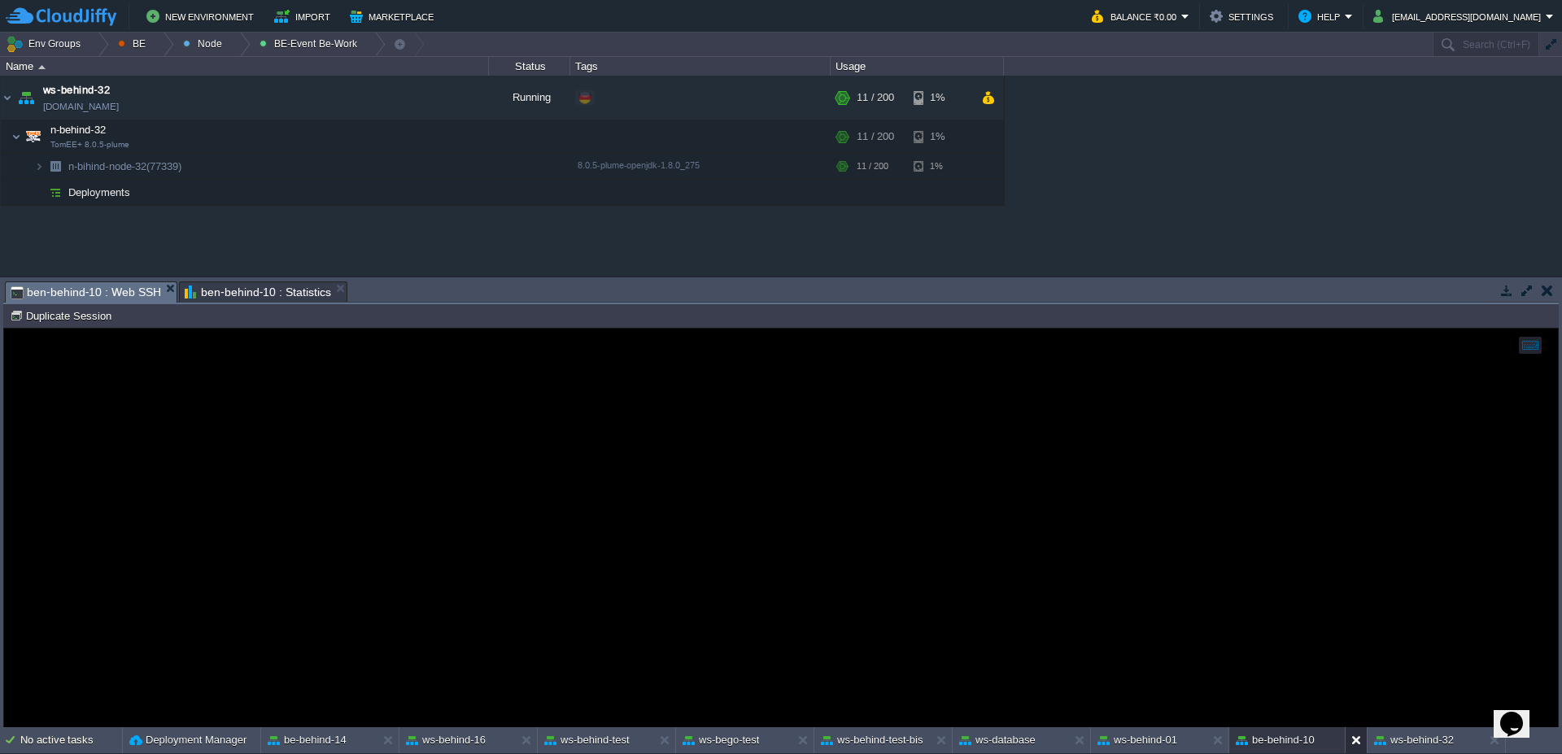
click at [1358, 745] on button at bounding box center [1359, 740] width 16 height 16
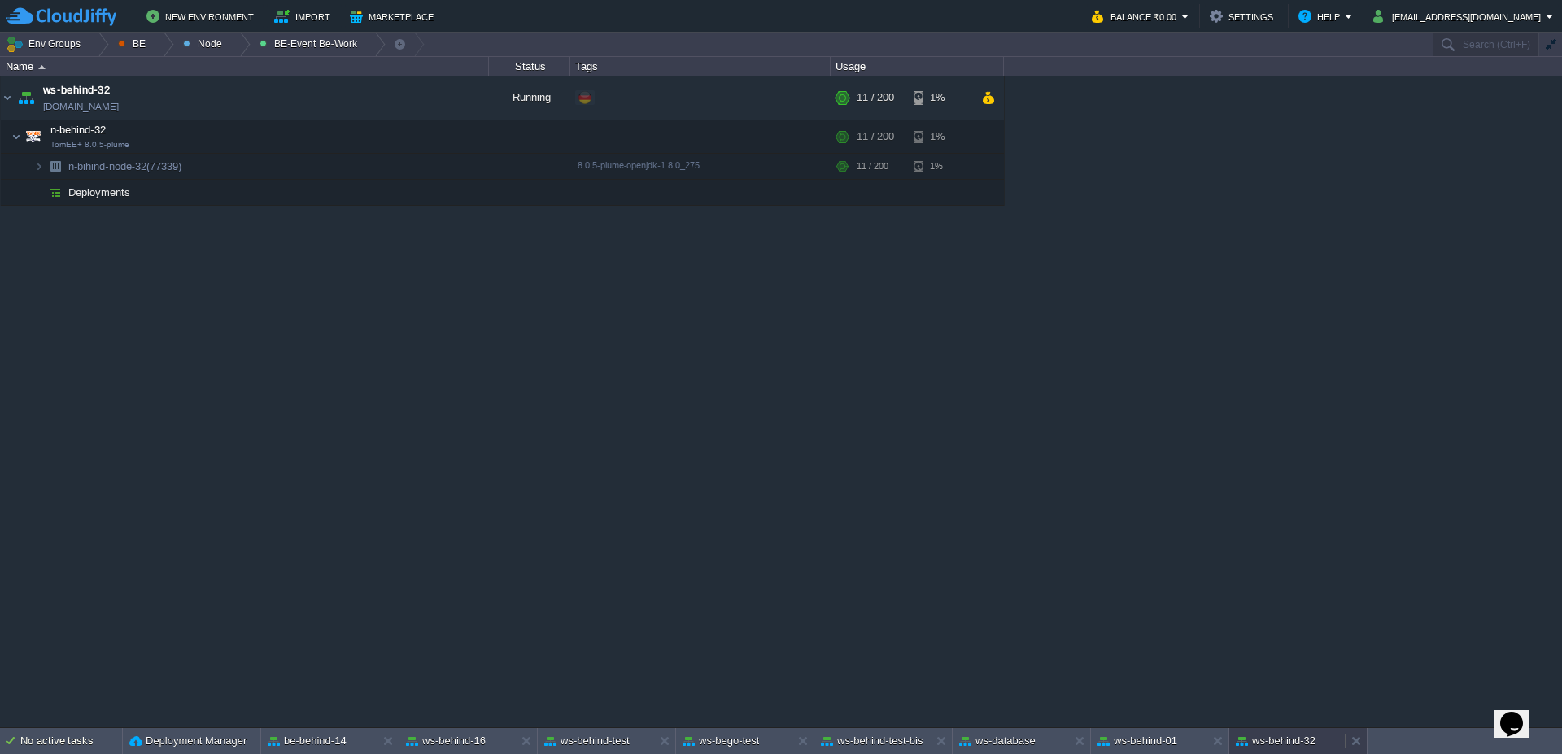
click at [1280, 746] on button "ws-behind-32" at bounding box center [1276, 741] width 80 height 16
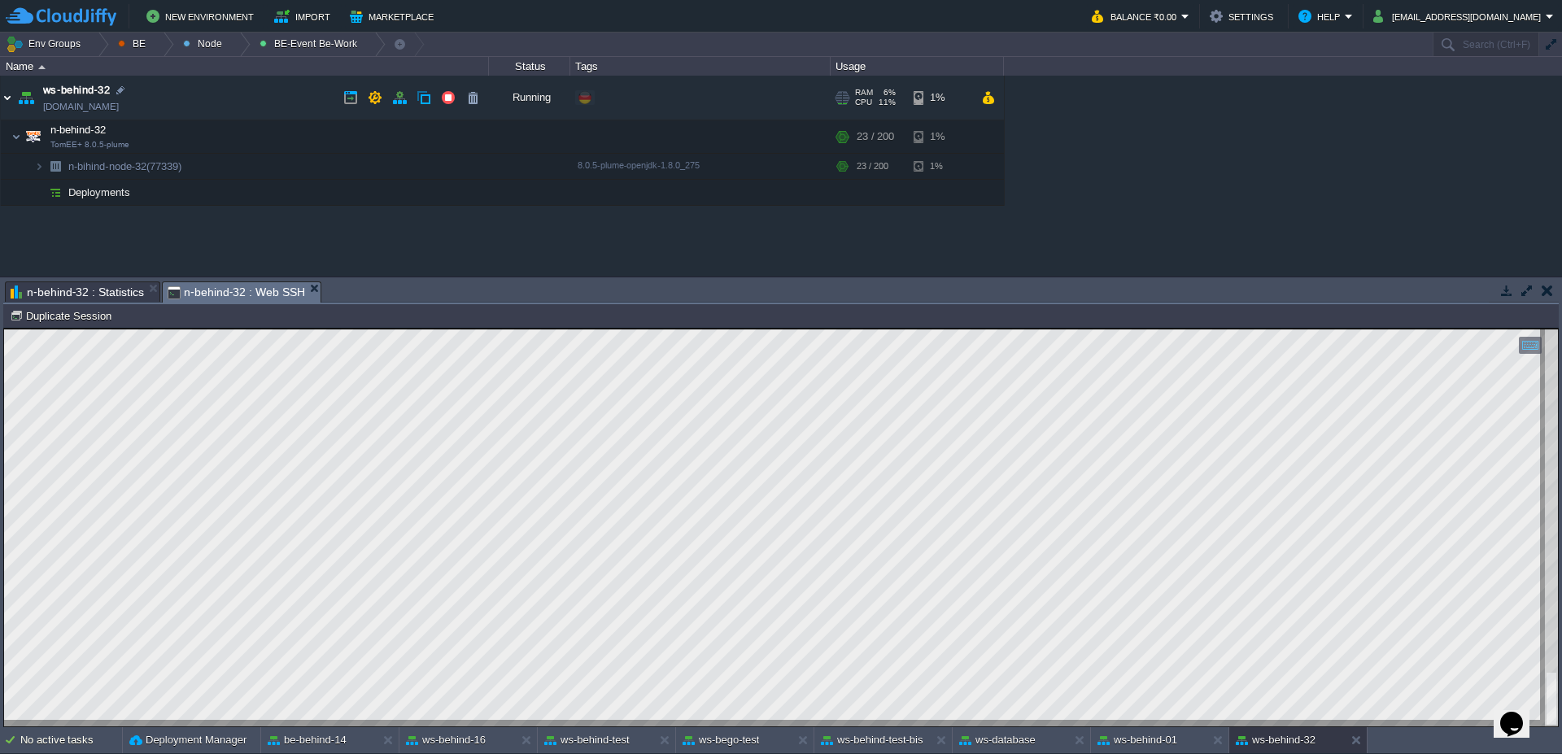
click at [7, 100] on img at bounding box center [7, 98] width 13 height 44
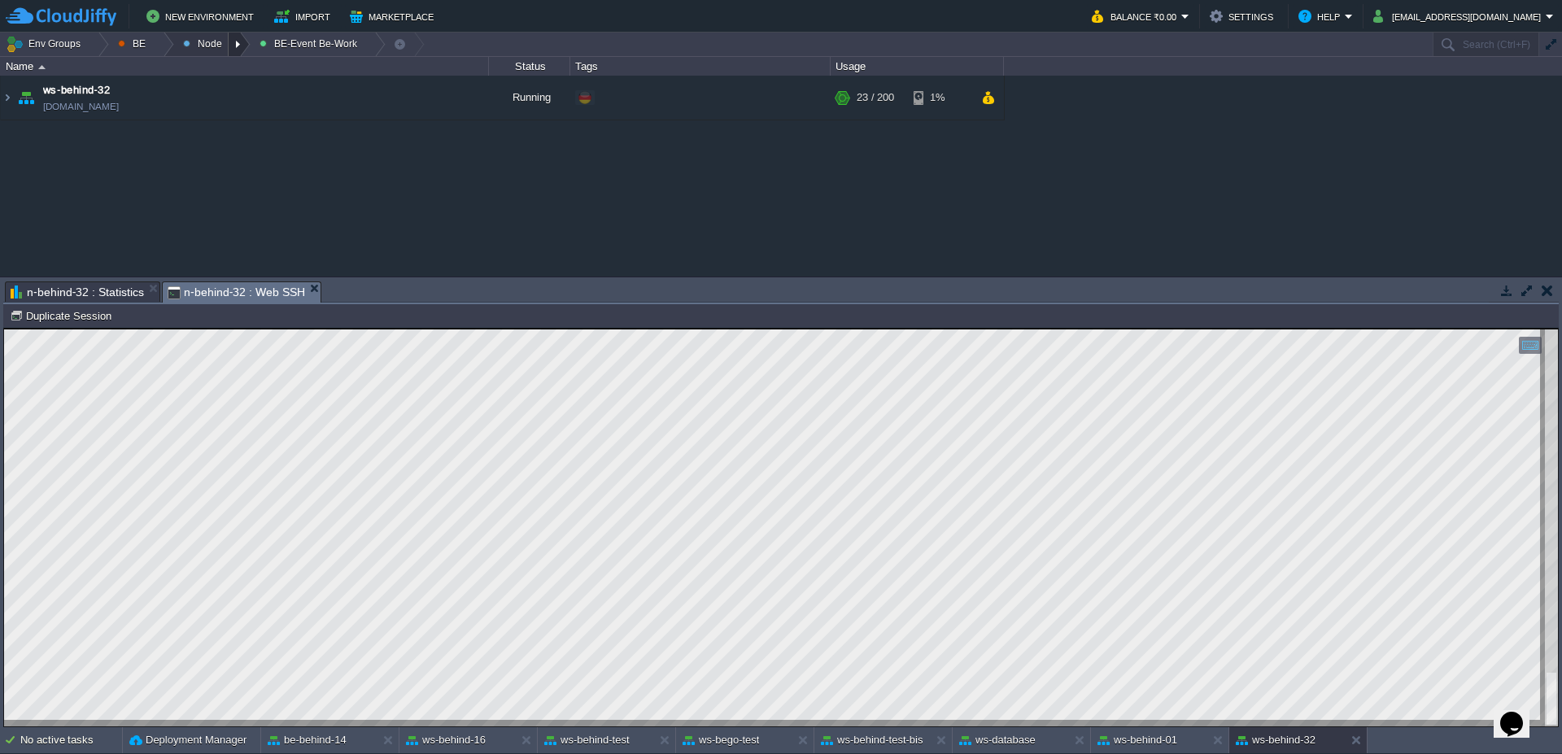
click at [233, 46] on div at bounding box center [240, 45] width 22 height 24
click at [234, 42] on div at bounding box center [240, 45] width 22 height 24
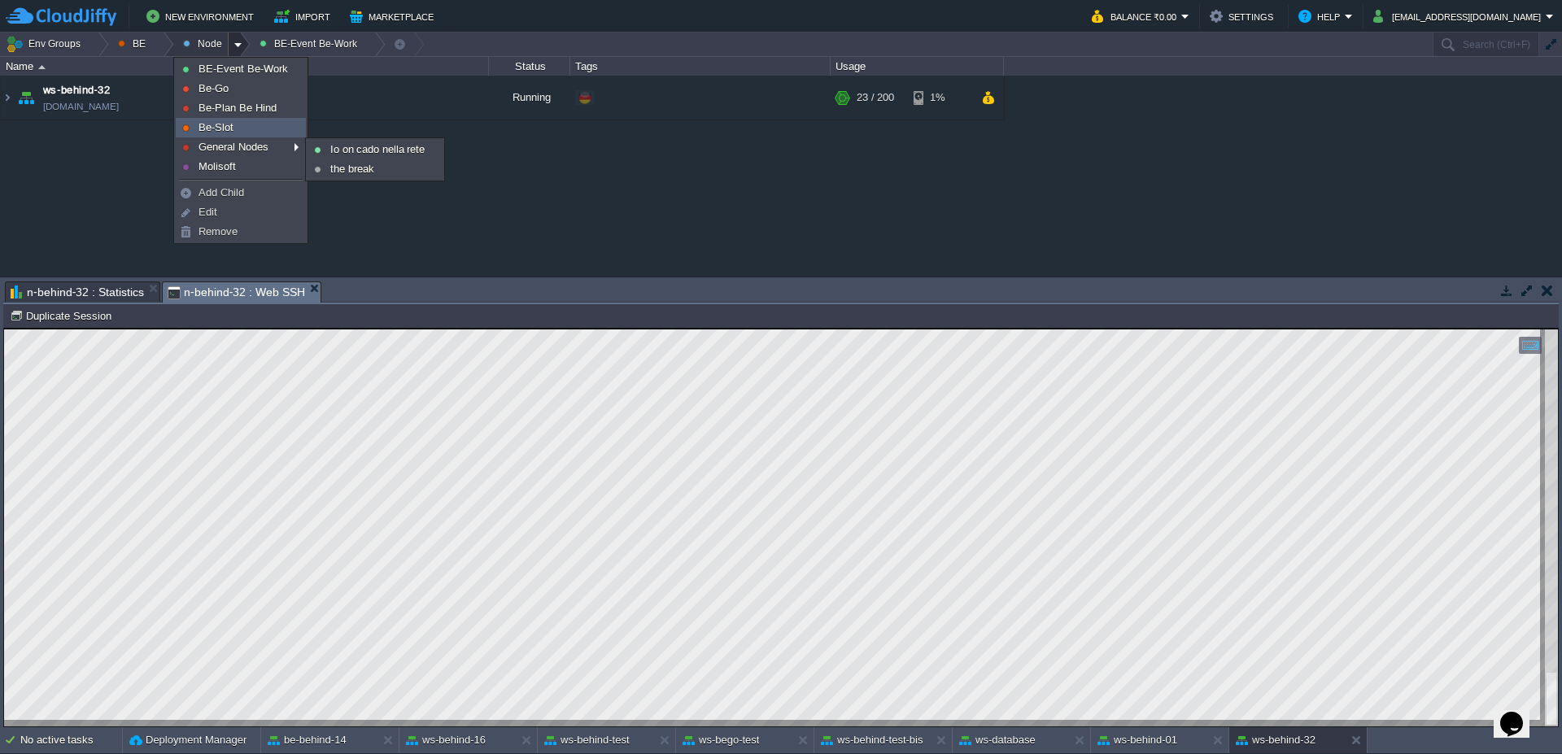
click at [215, 126] on span "Be-Slot" at bounding box center [215, 127] width 35 height 12
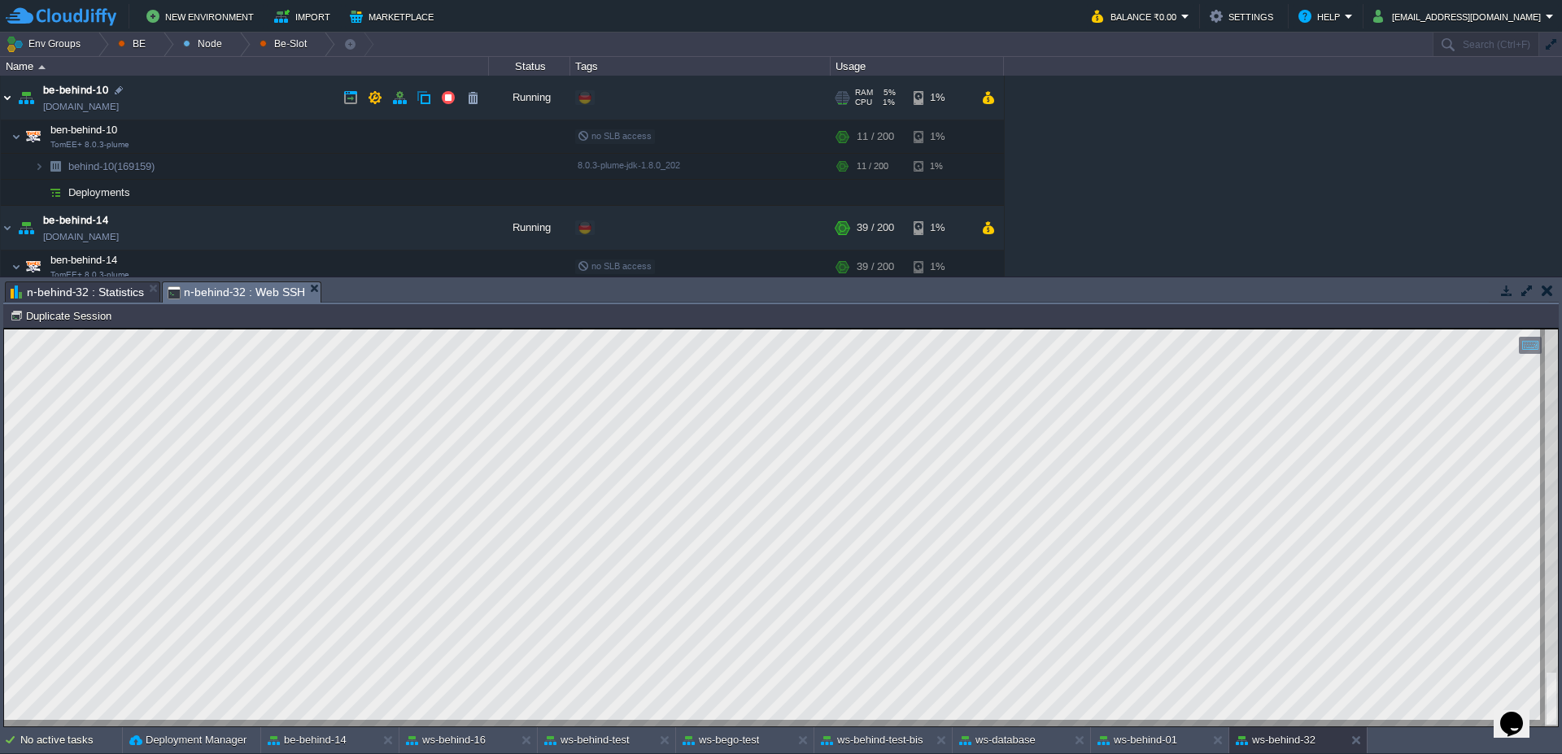
click at [3, 98] on img at bounding box center [7, 98] width 13 height 44
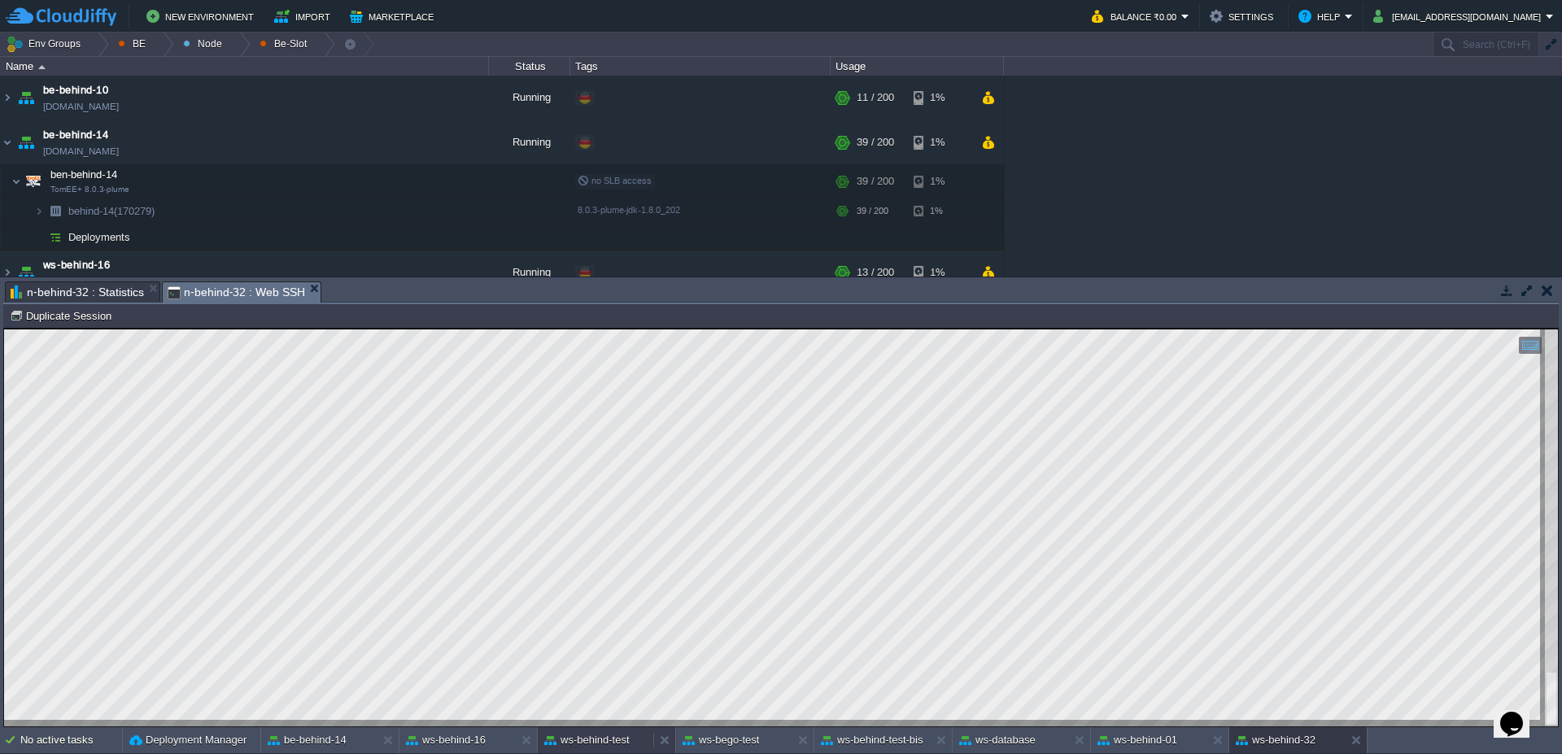
click at [623, 748] on div "ws-behind-test" at bounding box center [596, 740] width 116 height 26
drag, startPoint x: 1284, startPoint y: 747, endPoint x: 1275, endPoint y: 395, distance: 351.5
click at [1284, 747] on button "ws-behind-32" at bounding box center [1276, 740] width 80 height 16
click at [1365, 748] on button at bounding box center [1359, 740] width 16 height 16
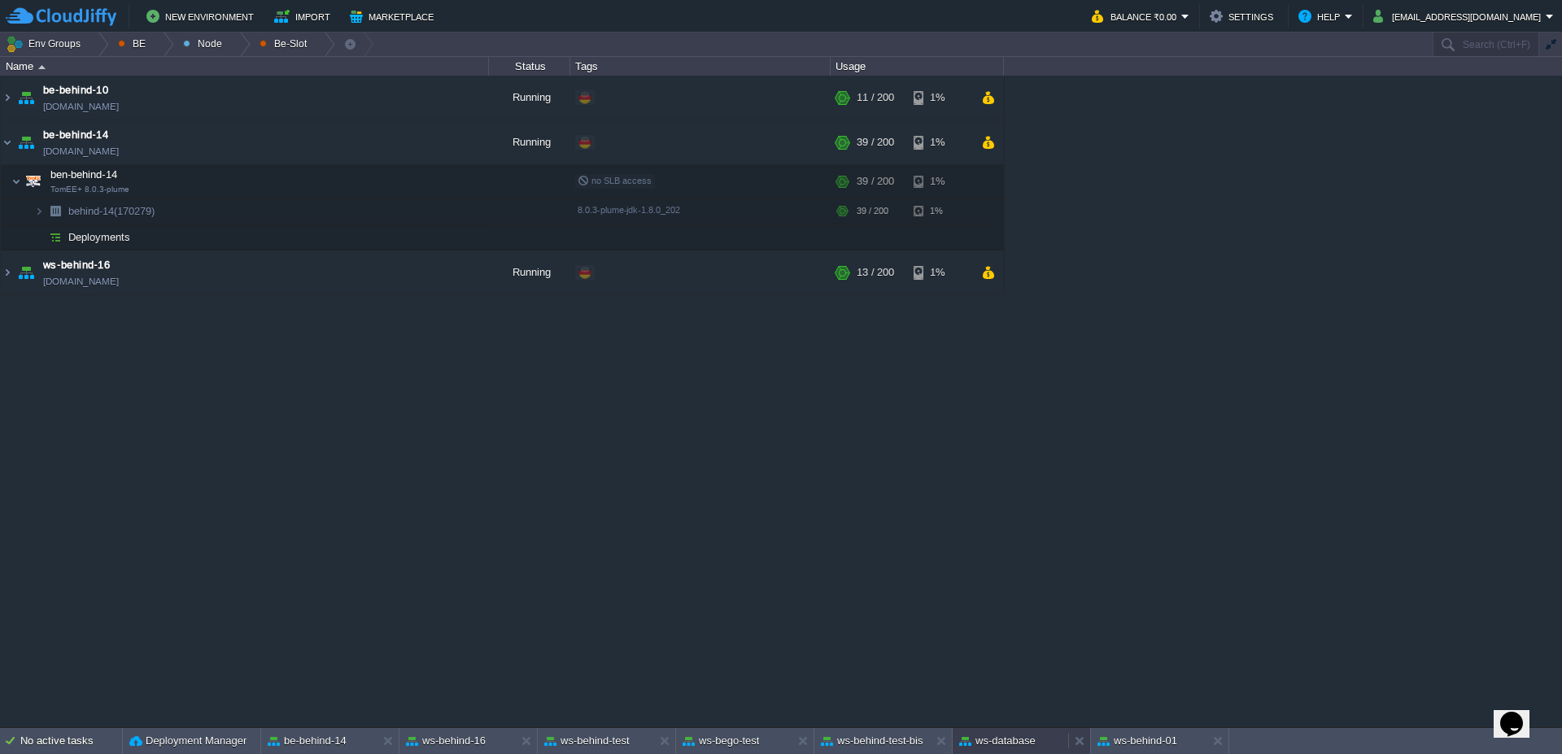
click at [994, 749] on div "ws-database" at bounding box center [1010, 741] width 116 height 26
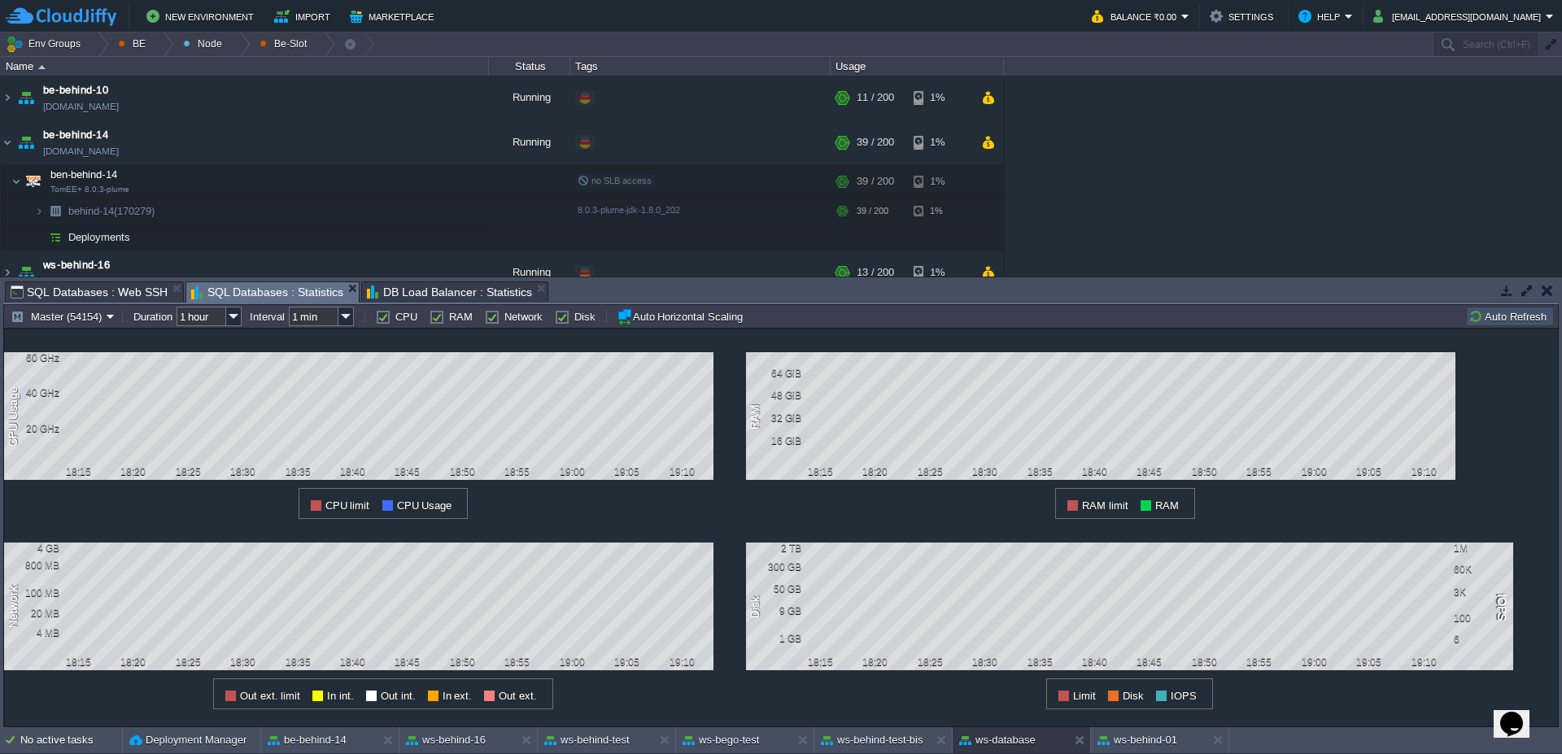
click at [1510, 320] on button "Auto Refresh" at bounding box center [1509, 316] width 83 height 15
